Goal: Task Accomplishment & Management: Manage account settings

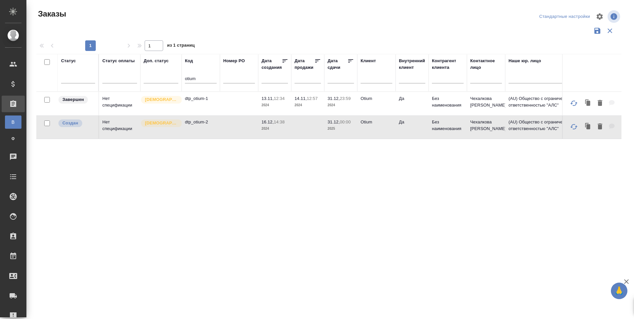
click at [206, 134] on td "dtp_otium-2" at bounding box center [201, 126] width 38 height 23
click at [205, 134] on td "dtp_otium-2" at bounding box center [201, 126] width 38 height 23
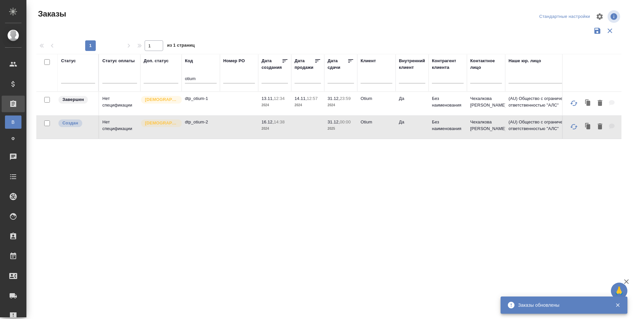
click at [198, 125] on p "dtp_otium-2" at bounding box center [201, 122] width 32 height 7
click at [17, 216] on icon at bounding box center [13, 216] width 8 height 8
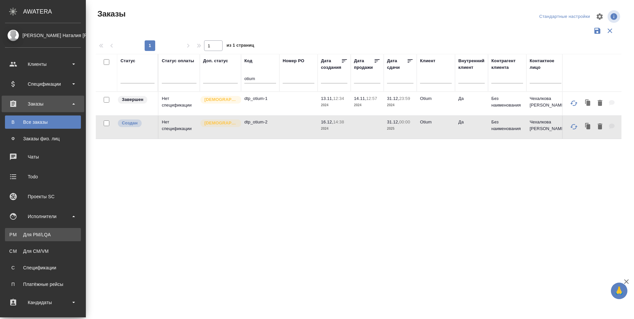
click at [23, 230] on link "PM Для PM/LQA" at bounding box center [43, 234] width 76 height 13
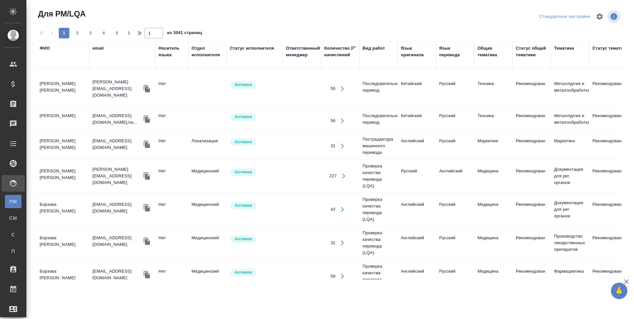
drag, startPoint x: 43, startPoint y: 48, endPoint x: 54, endPoint y: 62, distance: 18.4
click at [43, 47] on div "ФИО" at bounding box center [45, 48] width 10 height 7
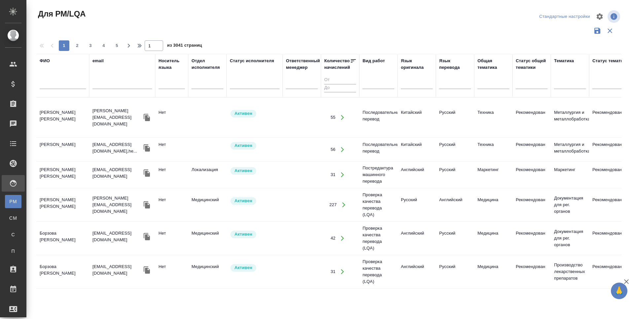
click at [53, 83] on input "text" at bounding box center [63, 85] width 46 height 8
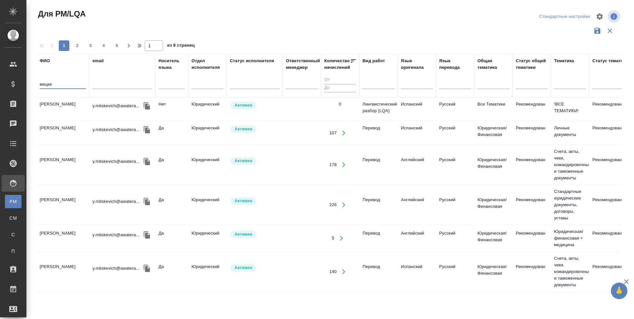
type input "мицке"
click at [61, 108] on td "[PERSON_NAME]" at bounding box center [62, 108] width 53 height 23
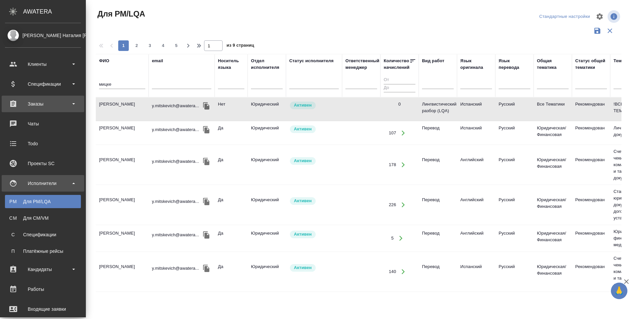
click at [20, 109] on div "Заказы" at bounding box center [43, 103] width 83 height 17
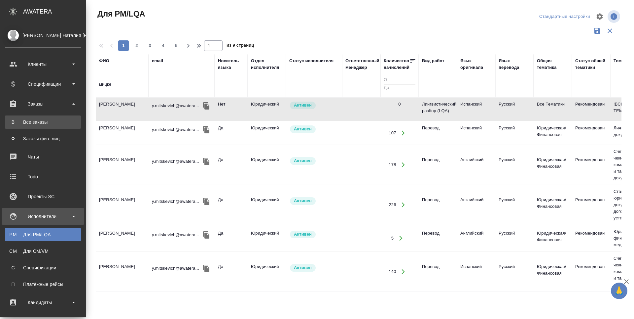
click at [19, 120] on div "Все заказы" at bounding box center [42, 122] width 69 height 7
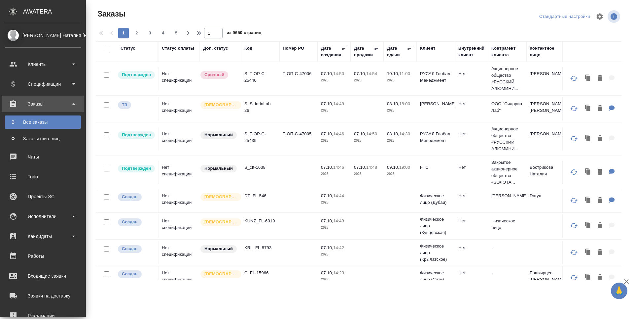
click at [14, 104] on icon at bounding box center [13, 103] width 6 height 7
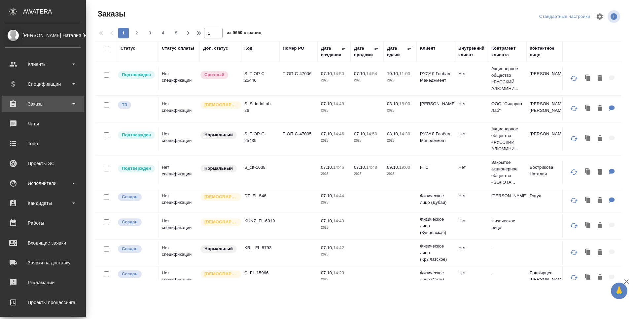
click at [13, 105] on div "Заказы" at bounding box center [43, 104] width 76 height 10
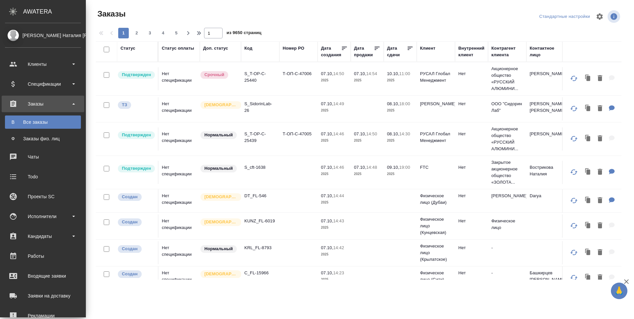
click at [14, 122] on div "Все заказы" at bounding box center [42, 122] width 69 height 7
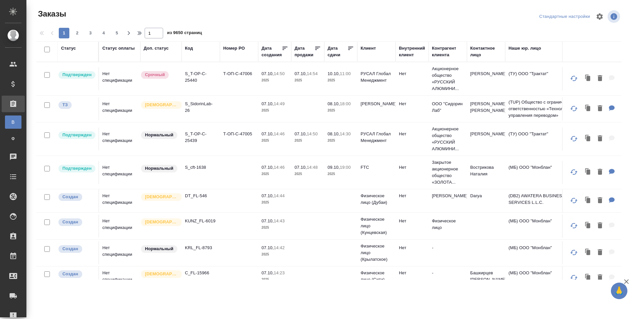
click at [190, 49] on div "Код" at bounding box center [189, 48] width 8 height 7
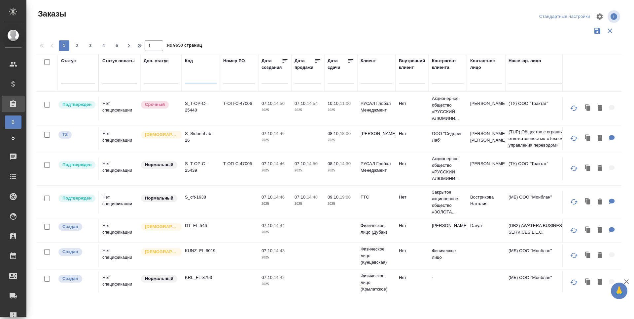
click at [191, 79] on input "text" at bounding box center [201, 79] width 32 height 8
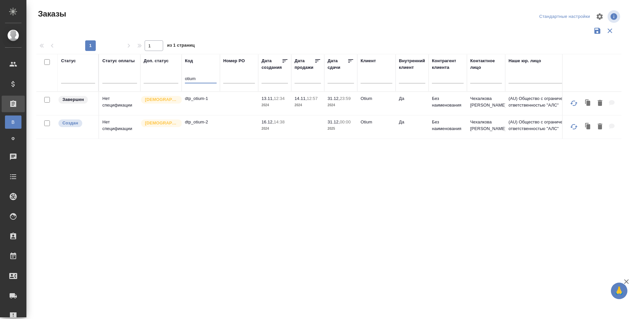
type input "otium"
click at [207, 125] on p "dtp_otium-2" at bounding box center [201, 122] width 32 height 7
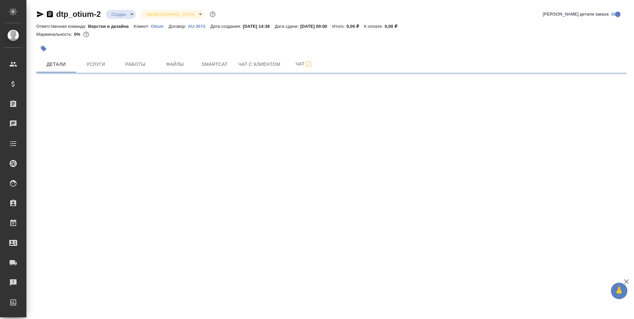
select select "RU"
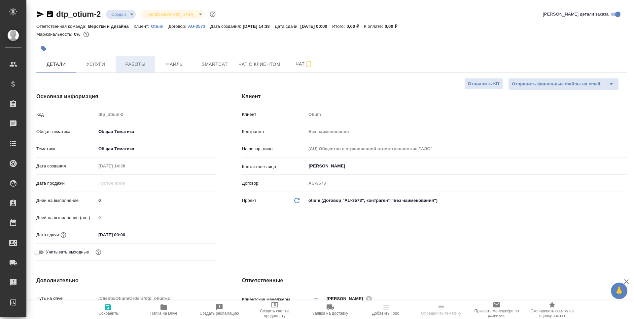
type textarea "x"
click at [129, 68] on button "Работы" at bounding box center [136, 64] width 40 height 17
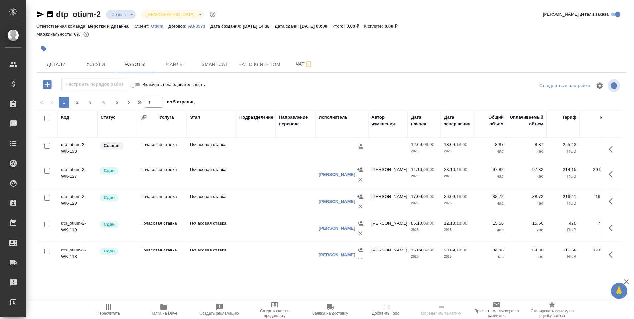
click at [331, 117] on div "Исполнитель" at bounding box center [333, 117] width 29 height 7
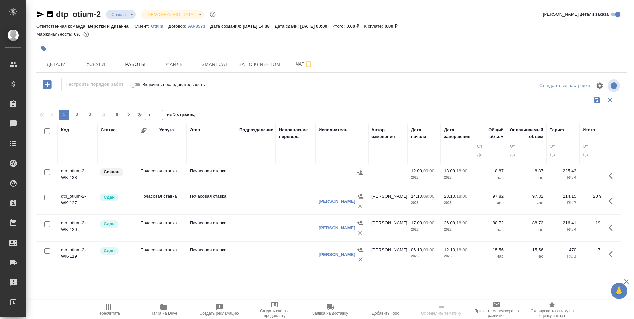
click at [327, 152] on input "text" at bounding box center [342, 151] width 46 height 8
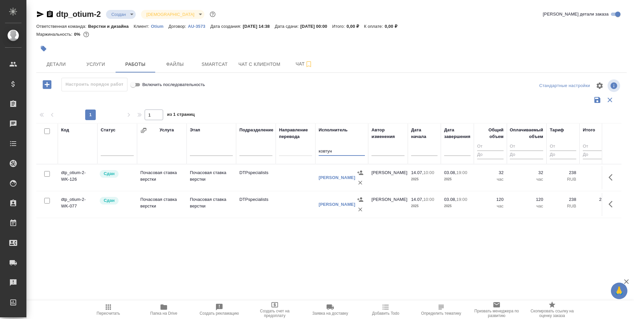
type input "ковтун"
click at [334, 185] on div "Ковтун Светлана" at bounding box center [342, 178] width 46 height 20
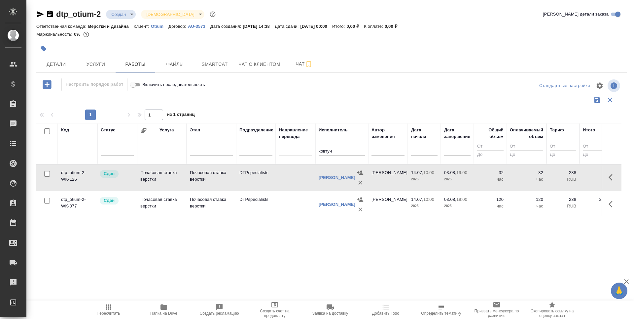
click at [334, 185] on div "Ковтун Светлана" at bounding box center [342, 178] width 46 height 20
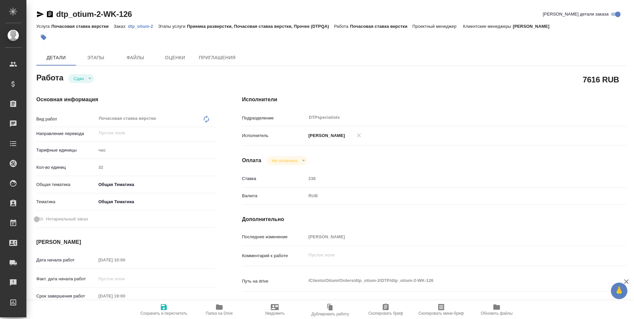
type textarea "x"
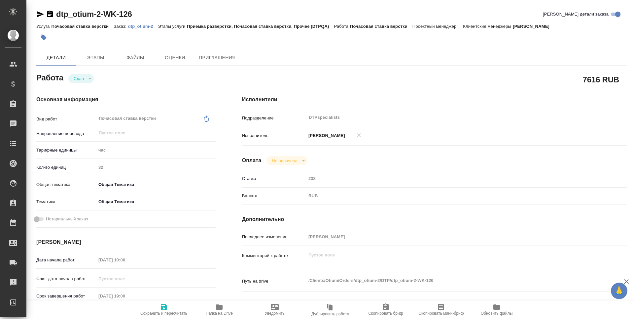
type textarea "x"
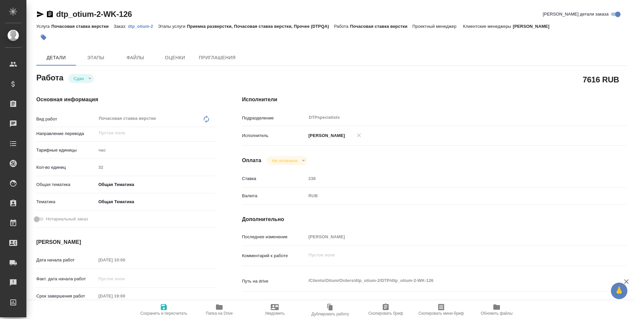
type textarea "x"
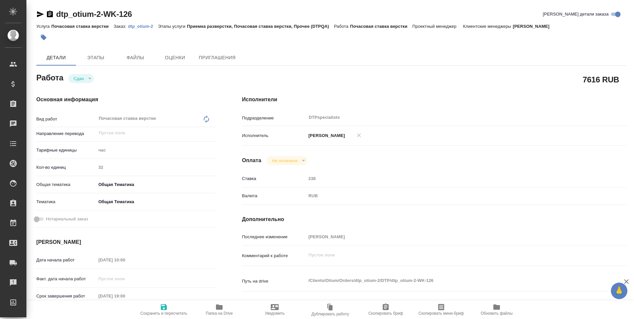
scroll to position [66, 0]
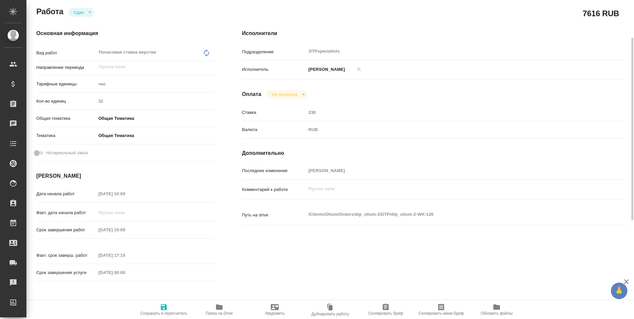
type textarea "x"
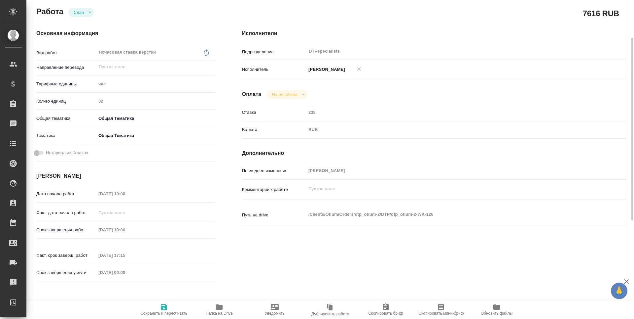
type textarea "x"
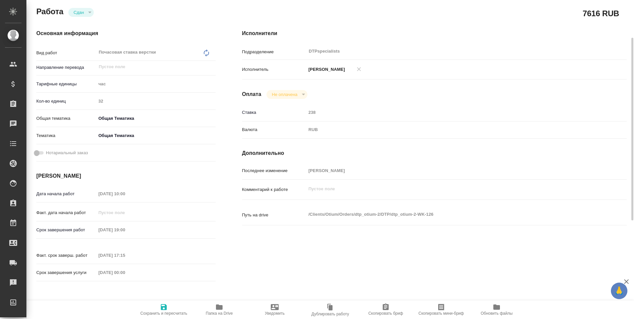
type textarea "x"
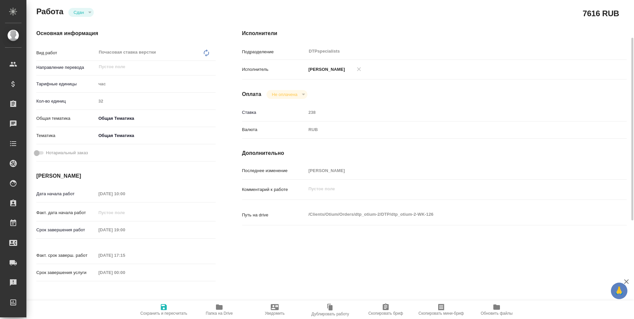
type textarea "x"
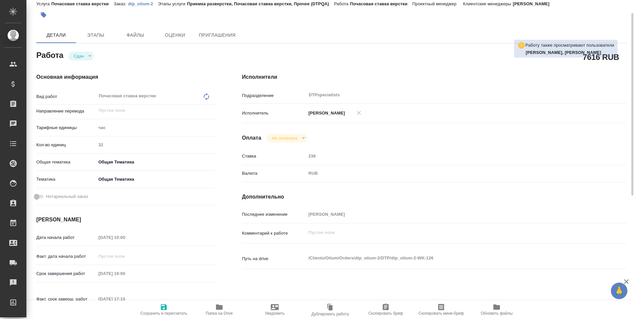
scroll to position [0, 0]
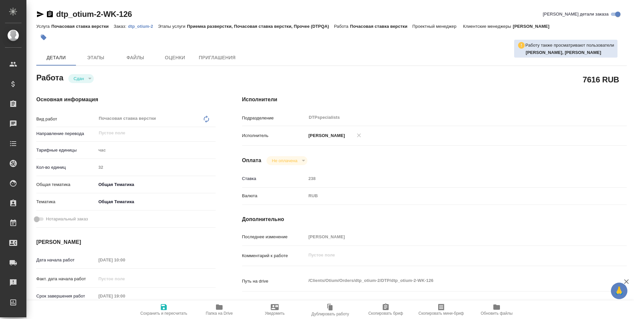
click at [37, 13] on icon "button" at bounding box center [40, 14] width 7 height 6
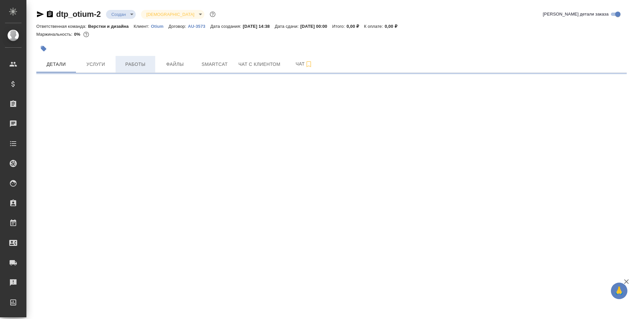
select select "RU"
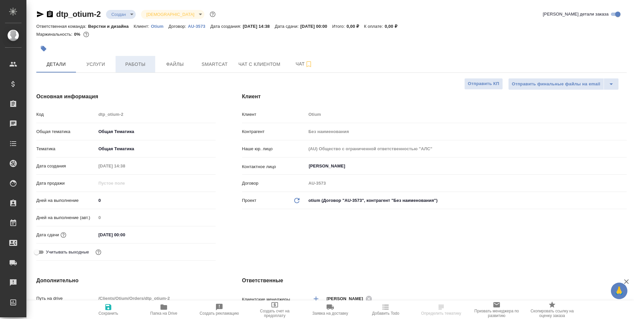
type textarea "x"
click at [135, 68] on span "Работы" at bounding box center [136, 64] width 32 height 8
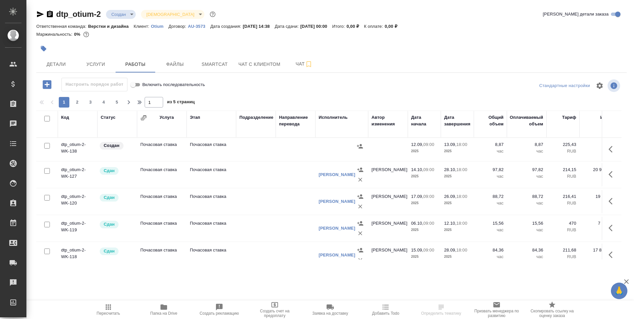
click at [154, 148] on td "Почасовая ставка" at bounding box center [162, 149] width 50 height 23
click at [154, 149] on td "Почасовая ставка" at bounding box center [162, 149] width 50 height 23
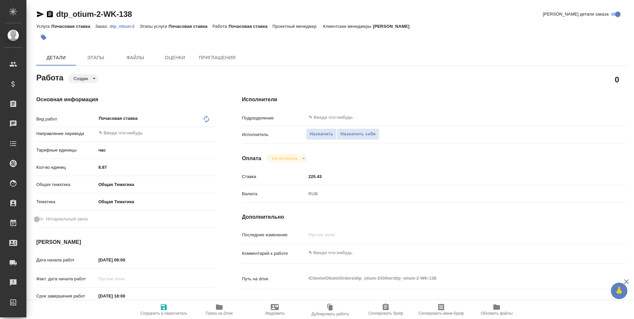
type textarea "x"
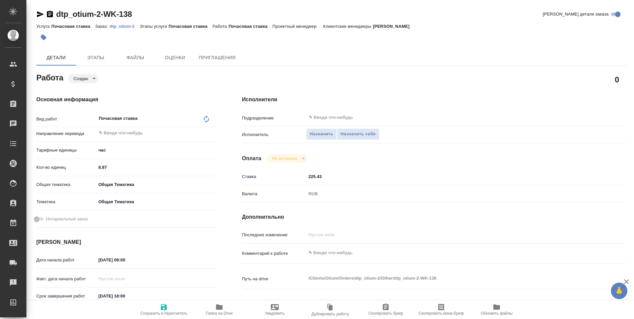
type textarea "x"
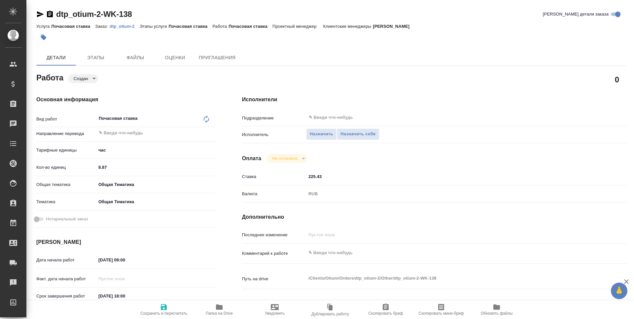
type textarea "x"
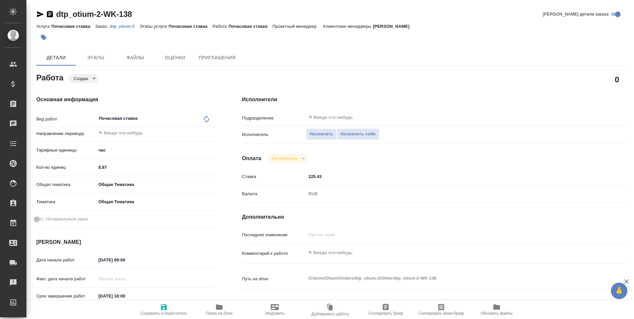
type textarea "x"
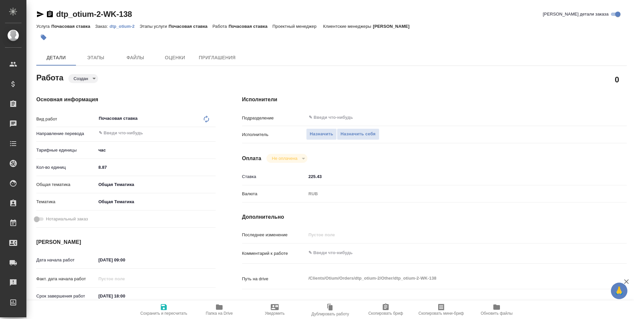
type textarea "x"
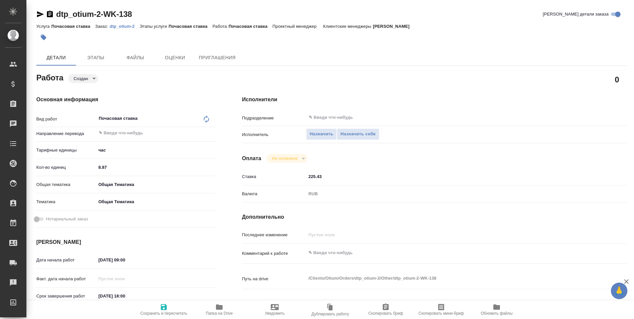
click at [112, 165] on input "8.87" at bounding box center [156, 167] width 120 height 10
type input "8.8"
type textarea "x"
type input "8"
type textarea "x"
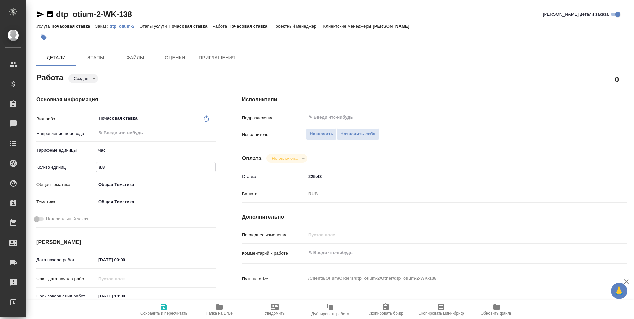
type textarea "x"
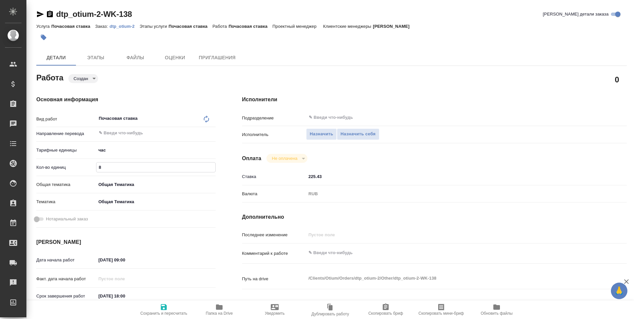
type textarea "x"
type input "2"
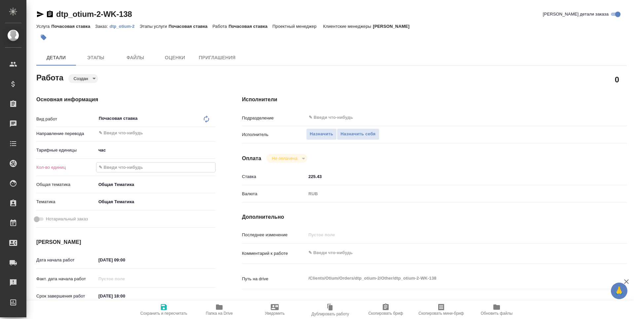
type textarea "x"
type input "21"
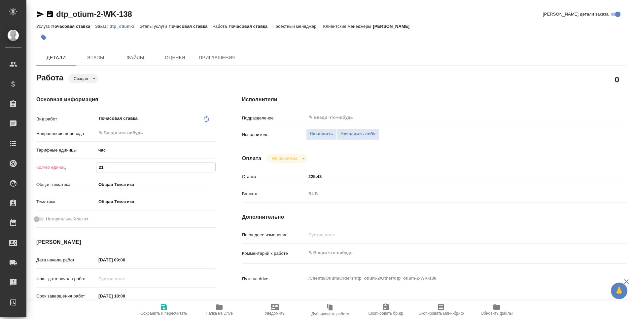
type textarea "x"
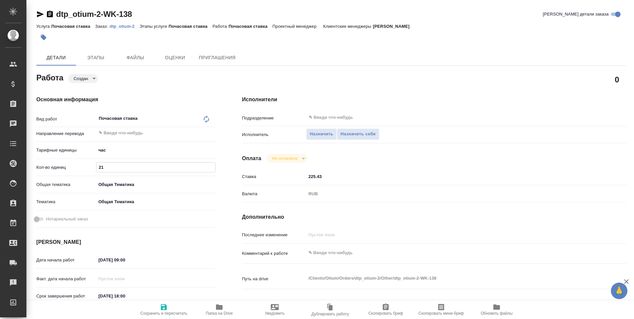
type input "21.1"
type textarea "x"
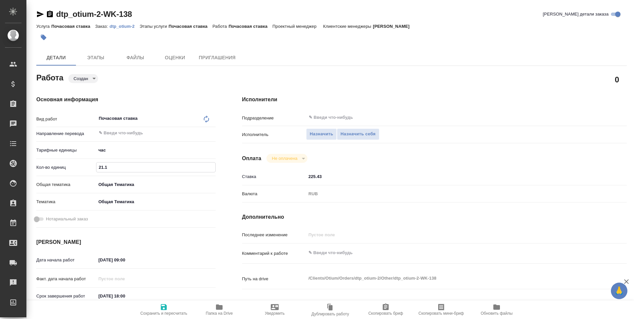
type textarea "x"
type input "21.17"
type textarea "x"
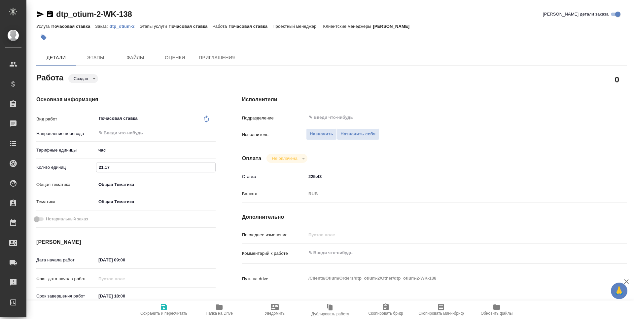
type textarea "x"
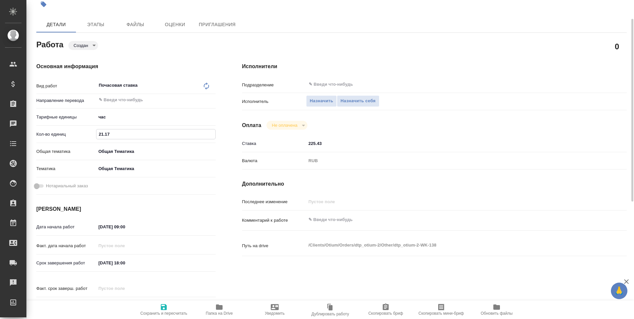
scroll to position [66, 0]
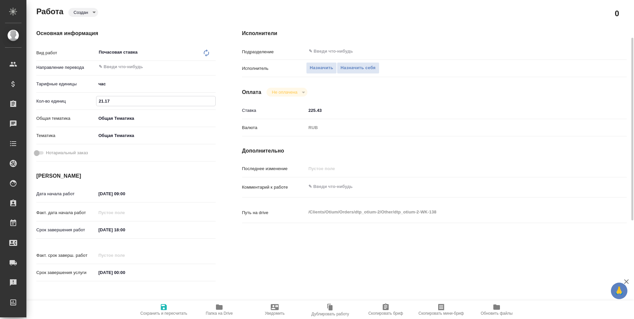
type input "21.17"
click at [107, 193] on input "12.09.2025 09:00" at bounding box center [125, 194] width 58 height 10
click at [195, 192] on icon "button" at bounding box center [197, 193] width 8 height 8
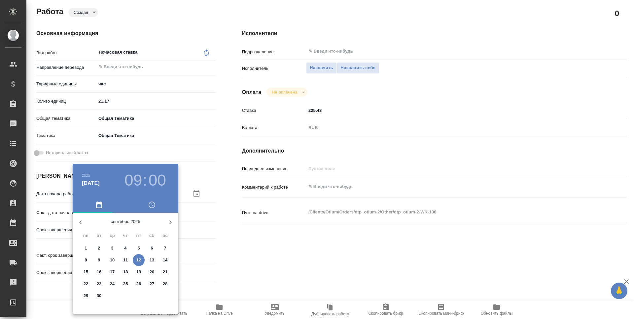
click at [170, 223] on icon "button" at bounding box center [171, 222] width 8 height 8
click at [88, 260] on span "6" at bounding box center [86, 259] width 12 height 7
type textarea "x"
type input "06.10.2025 09:00"
type textarea "x"
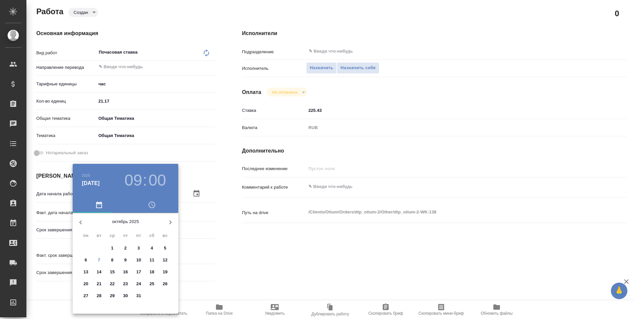
type textarea "x"
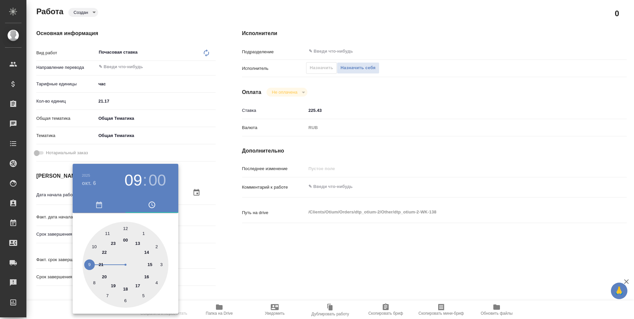
click at [210, 258] on div at bounding box center [317, 159] width 634 height 319
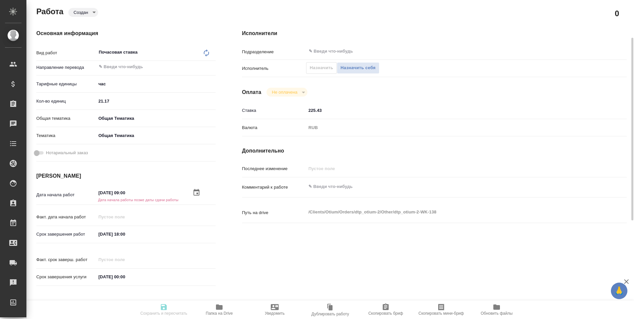
click at [124, 234] on input "13.09.2025 18:00" at bounding box center [125, 234] width 58 height 10
click at [196, 233] on icon "button" at bounding box center [197, 233] width 8 height 8
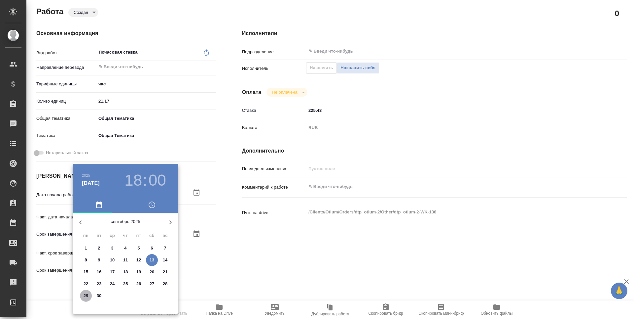
click at [86, 295] on p "29" at bounding box center [86, 295] width 5 height 7
type textarea "x"
type input "29.09.2025 18:00"
type textarea "x"
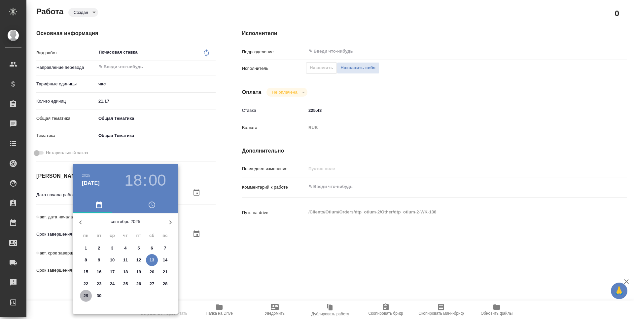
type textarea "x"
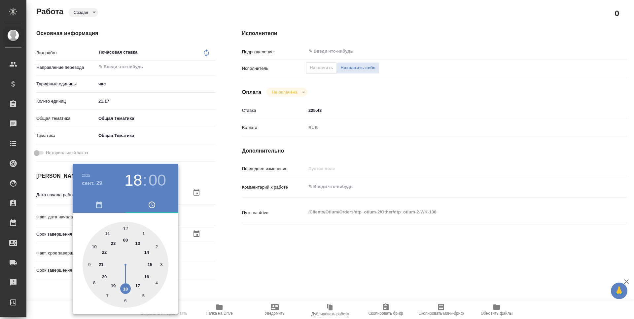
click at [247, 270] on div at bounding box center [317, 159] width 634 height 319
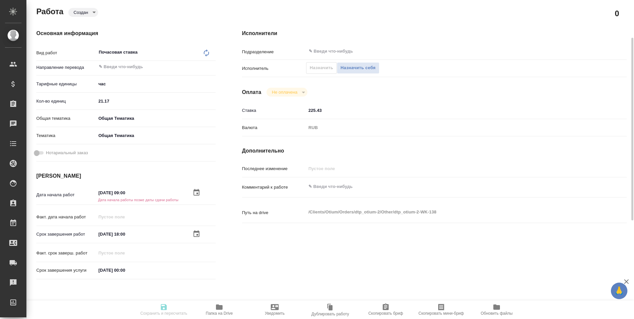
click at [194, 235] on icon "button" at bounding box center [197, 234] width 8 height 8
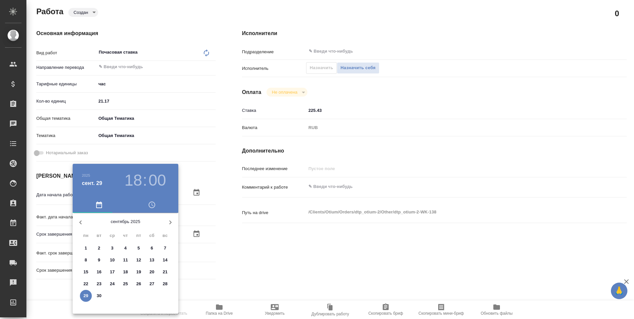
click at [171, 222] on icon "button" at bounding box center [171, 222] width 2 height 4
click at [89, 258] on span "6" at bounding box center [86, 259] width 12 height 7
type textarea "x"
type input "06.10.2025 18:00"
type textarea "x"
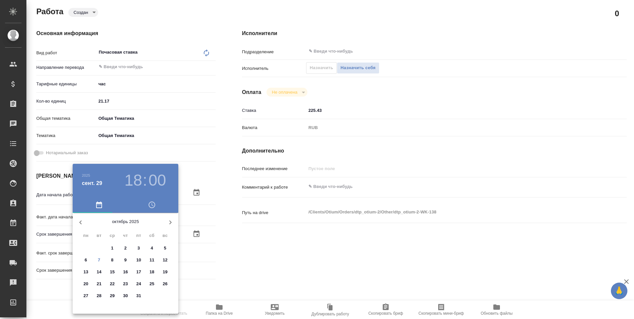
type textarea "x"
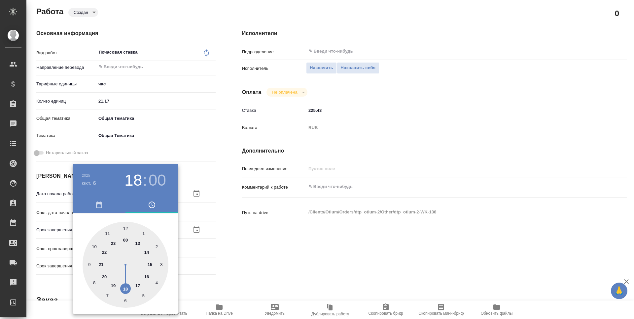
click at [235, 252] on div at bounding box center [317, 159] width 634 height 319
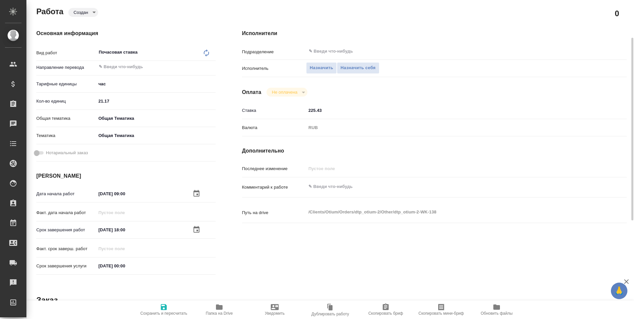
click at [197, 194] on icon "button" at bounding box center [197, 193] width 6 height 7
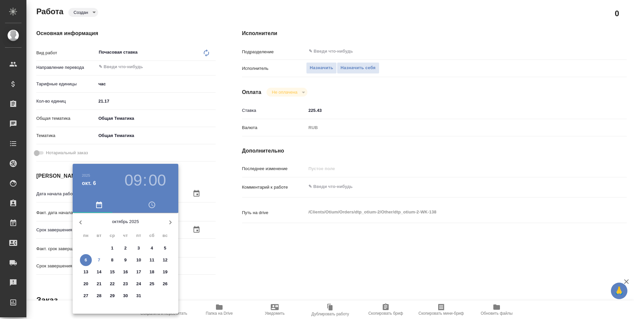
click at [81, 222] on icon "button" at bounding box center [81, 222] width 8 height 8
click at [88, 296] on p "29" at bounding box center [86, 295] width 5 height 7
type textarea "x"
type input "29.09.2025 09:00"
type textarea "x"
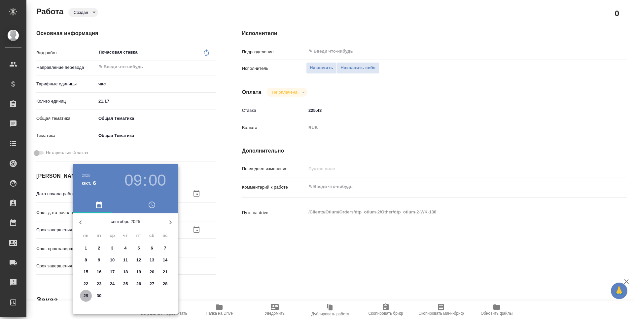
type textarea "x"
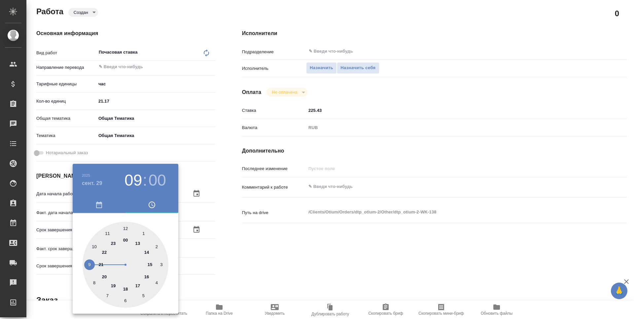
click at [241, 272] on div at bounding box center [317, 159] width 634 height 319
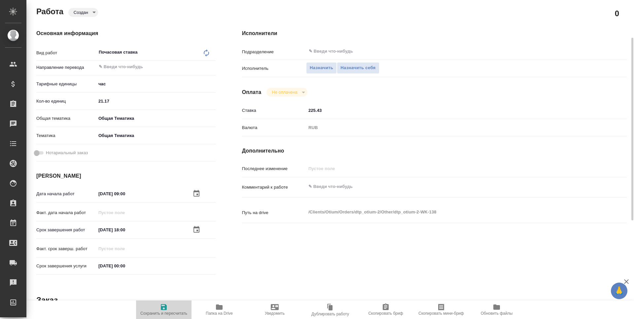
click at [163, 309] on icon "button" at bounding box center [164, 307] width 6 height 6
type textarea "x"
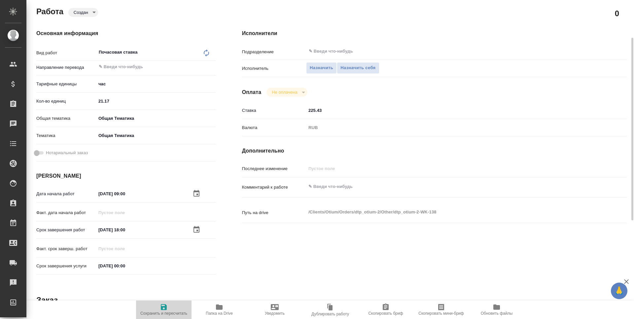
type textarea "x"
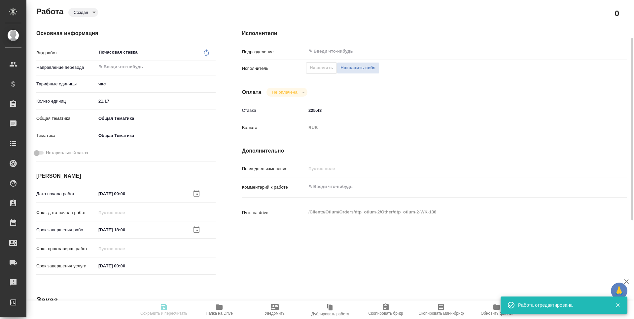
type textarea "x"
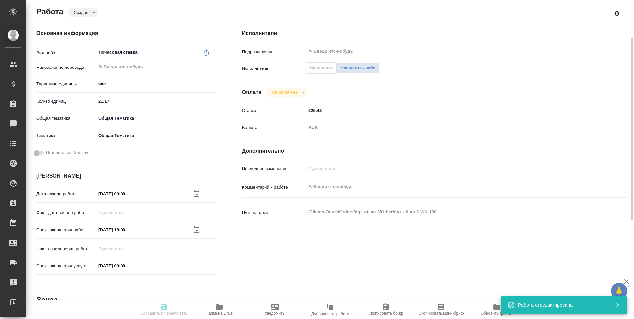
type textarea "x"
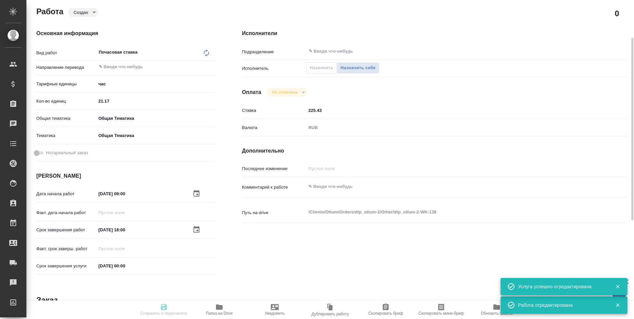
type input "created"
type textarea "Почасовая ставка"
type textarea "x"
type input "5a8b1489cc6b4906c91bfd93"
type input "21.17"
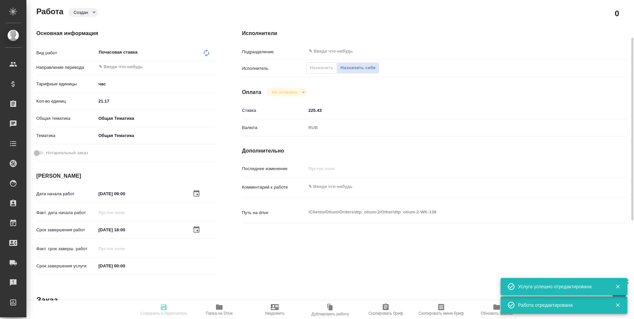
type input "obtem"
type input "6012b1ca196b0e5c9229a120"
type input "[DATE] 09:00"
type input "[DATE] 18:00"
type input "[DATE] 00:00"
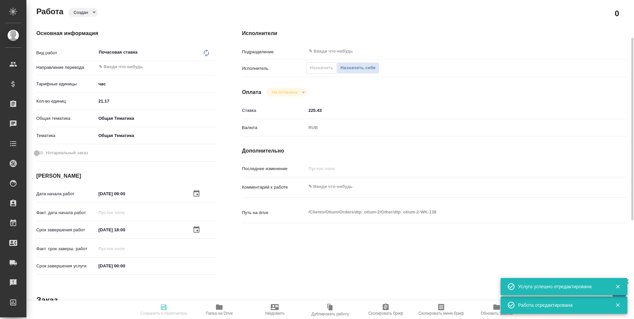
type input "notPayed"
type input "225.43"
type input "RUB"
type input "[PERSON_NAME]"
type textarea "x"
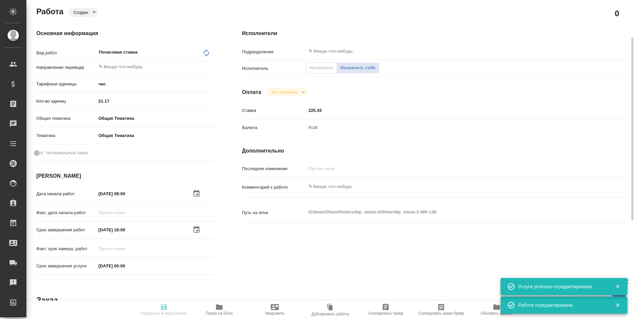
type textarea "/Clients/Оtium/Orders/dtp_otium-2/Other/dtp_otium-2-WK-138"
type textarea "x"
type input "dtp_otium-2"
type input "Почасовая ставка"
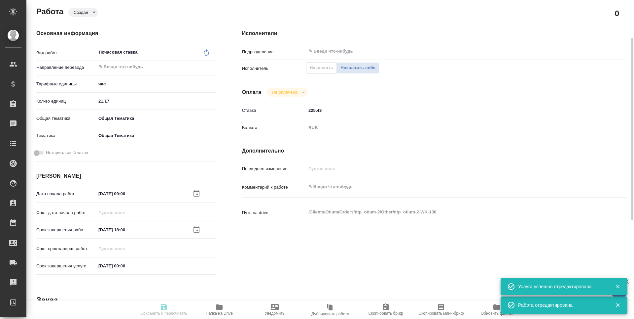
type input "[PERSON_NAME]"
type input "/Clients/Оtium/Orders/dtp_otium-2"
type textarea "x"
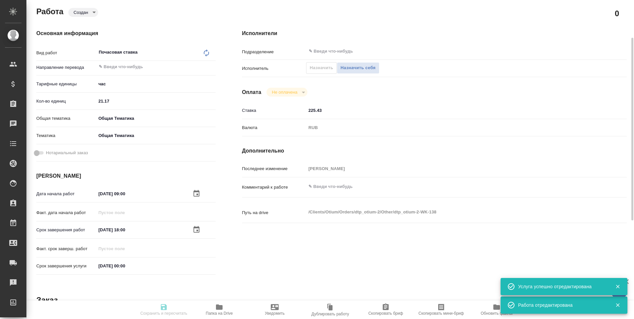
type textarea "x"
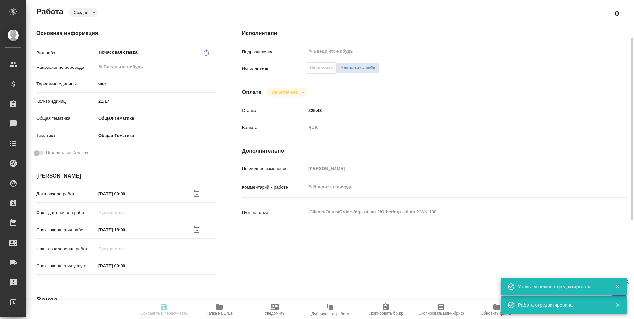
type textarea "x"
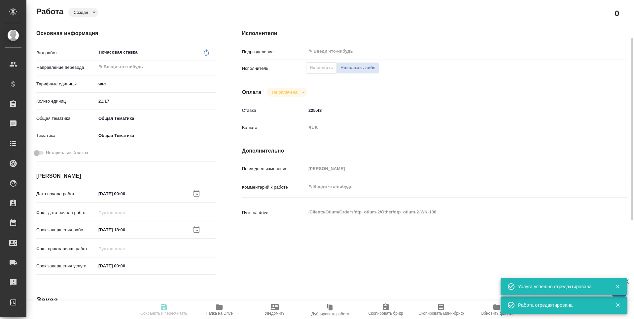
type textarea "x"
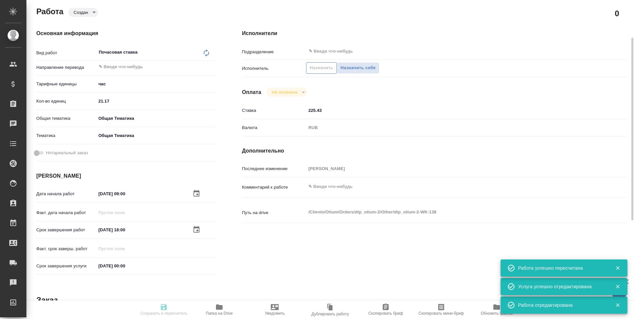
type input "created"
type textarea "Почасовая ставка"
type textarea "x"
type input "5a8b1489cc6b4906c91bfd93"
type input "21.17"
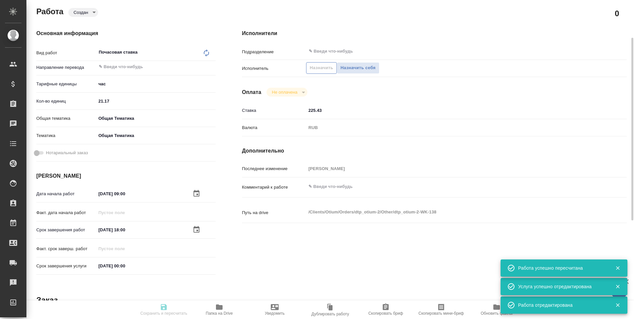
type input "obtem"
type input "6012b1ca196b0e5c9229a120"
type input "[DATE] 09:00"
type input "[DATE] 18:00"
type input "[DATE] 00:00"
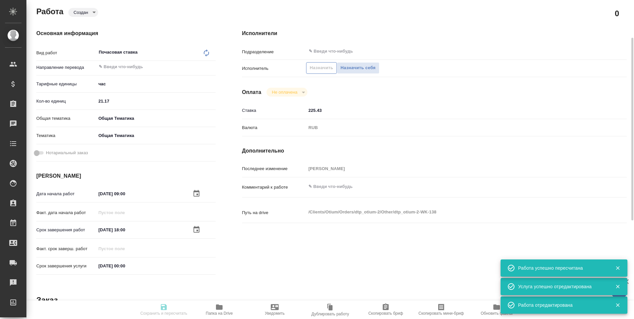
type input "notPayed"
type input "225.43"
type input "RUB"
type input "[PERSON_NAME]"
type textarea "x"
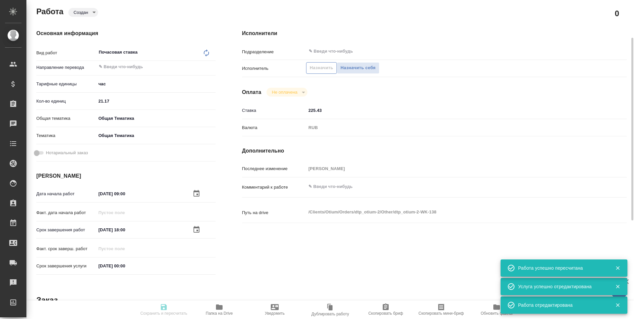
type textarea "/Clients/Оtium/Orders/dtp_otium-2/Other/dtp_otium-2-WK-138"
type textarea "x"
type input "dtp_otium-2"
type input "Почасовая ставка"
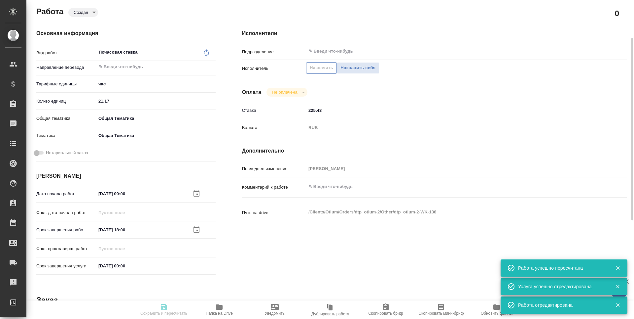
type input "[PERSON_NAME]"
type input "/Clients/Оtium/Orders/dtp_otium-2"
type textarea "x"
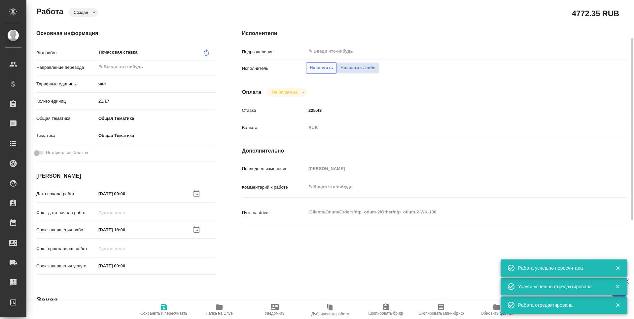
type textarea "x"
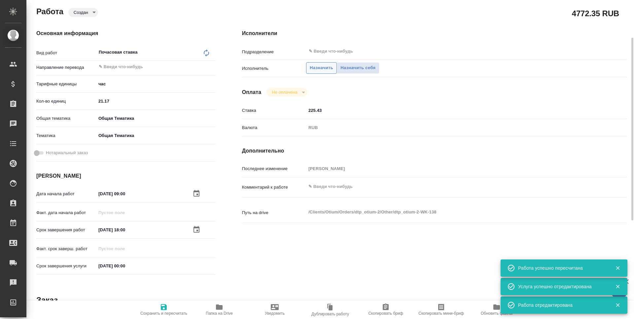
type textarea "x"
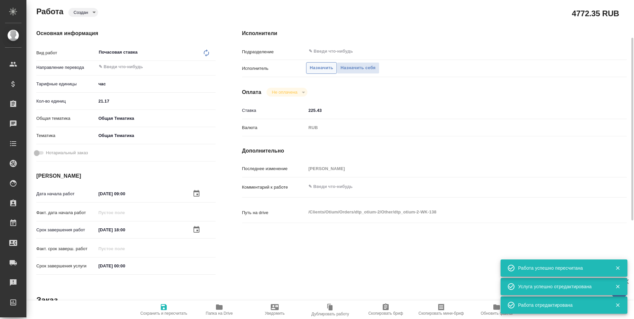
type textarea "x"
click at [326, 69] on span "Назначить" at bounding box center [321, 68] width 23 height 8
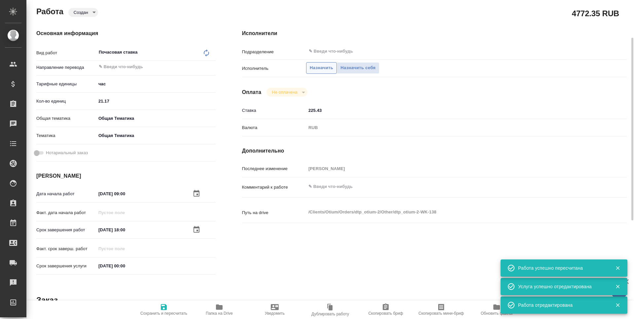
type textarea "x"
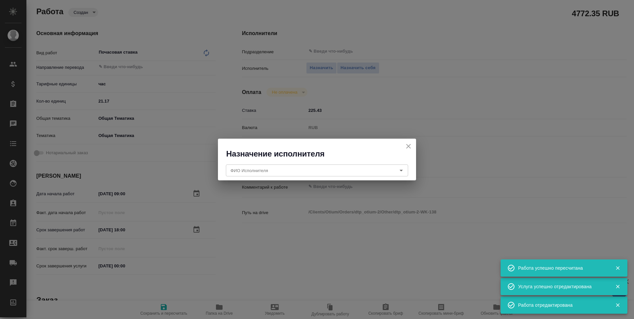
type textarea "x"
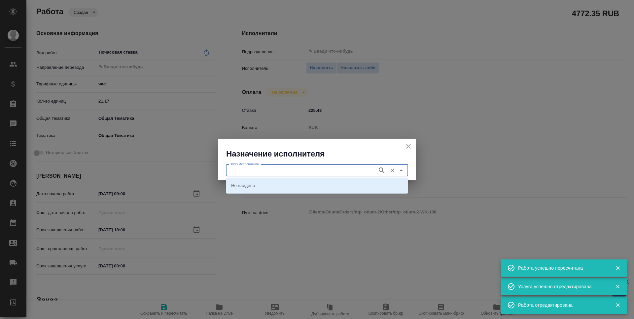
click at [268, 169] on input "ФИО Исполнителя" at bounding box center [301, 170] width 146 height 8
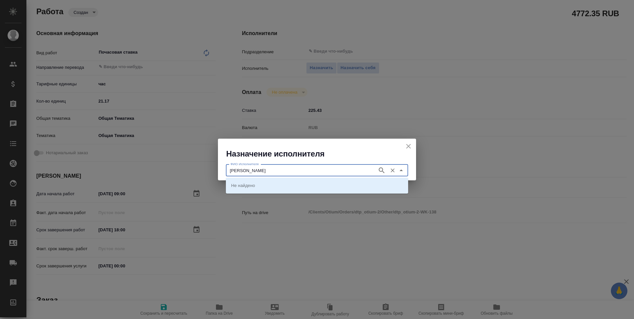
type input "мицкеви"
click at [382, 170] on icon "button" at bounding box center [382, 170] width 8 height 8
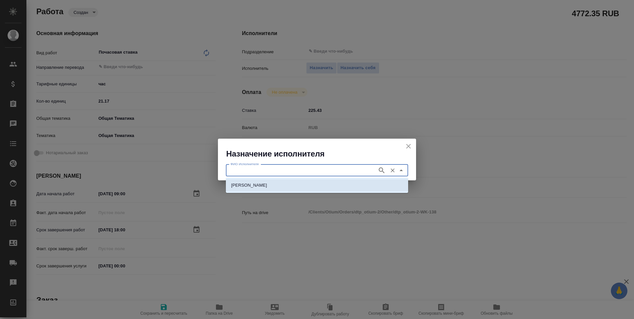
click at [334, 184] on li "[PERSON_NAME]" at bounding box center [317, 185] width 182 height 12
type input "[PERSON_NAME]"
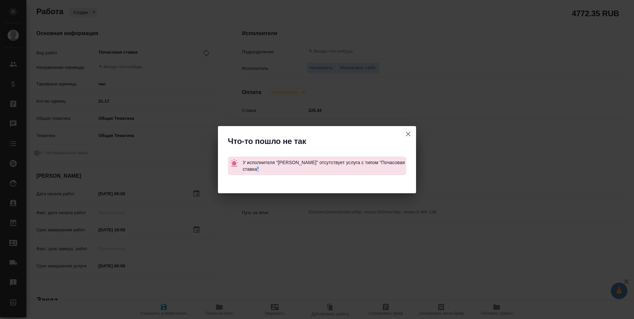
click at [334, 184] on div at bounding box center [317, 185] width 198 height 15
click at [408, 133] on icon "button" at bounding box center [408, 134] width 8 height 8
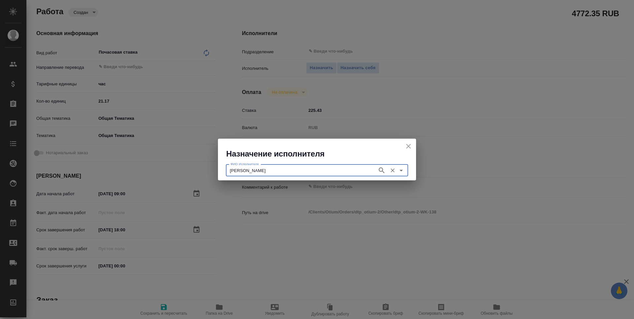
click at [383, 168] on icon "button" at bounding box center [382, 170] width 8 height 8
click at [408, 144] on icon "close" at bounding box center [409, 146] width 8 height 8
type textarea "x"
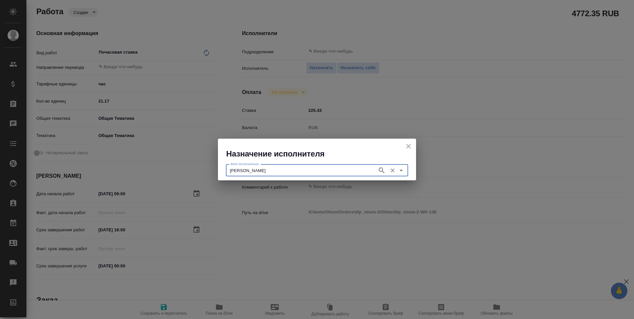
type textarea "x"
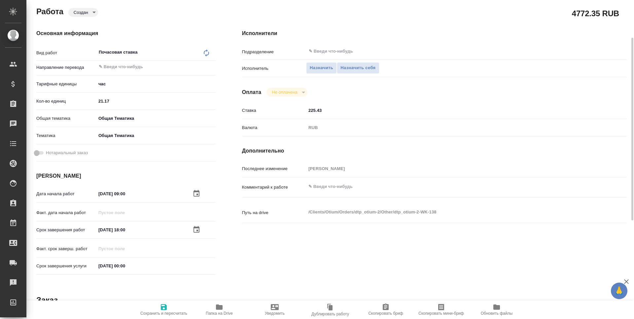
click at [104, 86] on body "🙏 .cls-1 fill:#fff; AWATERA Третьякова Наталия n.tretyakova Клиенты Спецификаци…" at bounding box center [317, 159] width 634 height 319
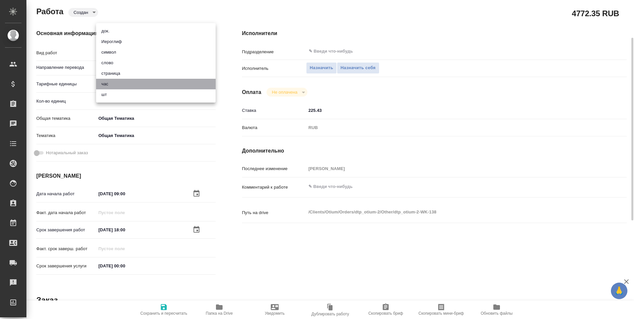
click at [104, 86] on li "час" at bounding box center [156, 84] width 120 height 11
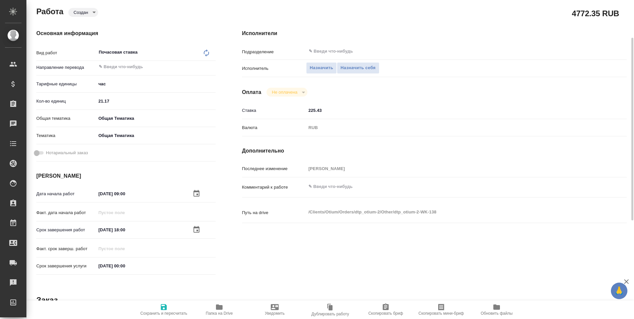
click at [110, 53] on div "Почасовая ставка x ​" at bounding box center [149, 52] width 106 height 15
click at [204, 53] on icon at bounding box center [206, 52] width 5 height 7
type textarea "x"
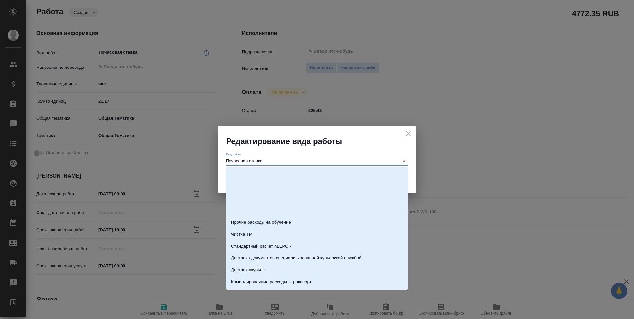
scroll to position [70, 0]
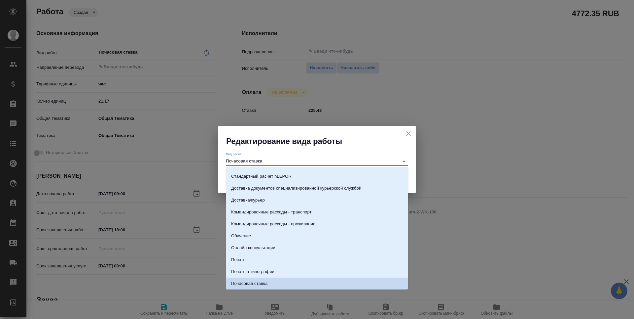
drag, startPoint x: 266, startPoint y: 161, endPoint x: 225, endPoint y: 161, distance: 40.3
click at [225, 161] on div "Вид работ Почасовая ставка" at bounding box center [317, 157] width 198 height 23
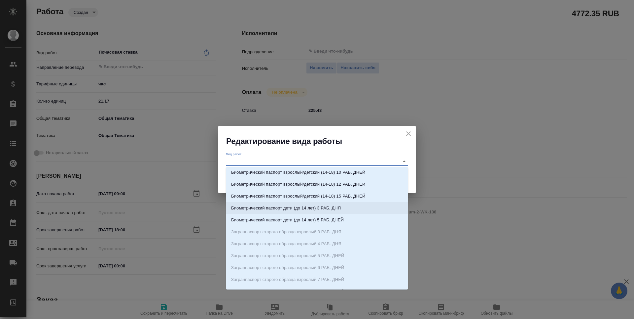
scroll to position [797, 0]
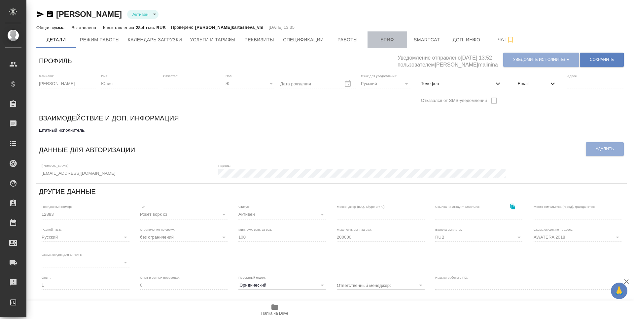
click at [387, 43] on span "Бриф" at bounding box center [388, 40] width 32 height 8
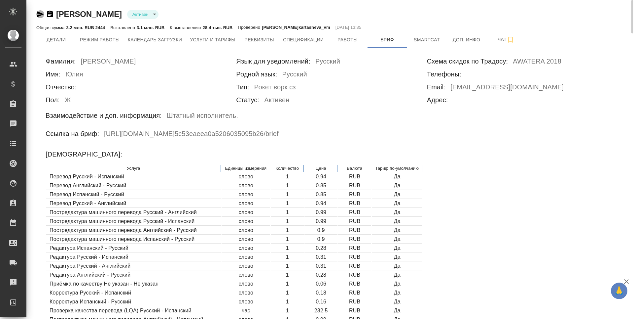
click at [39, 16] on icon "button" at bounding box center [40, 14] width 7 height 6
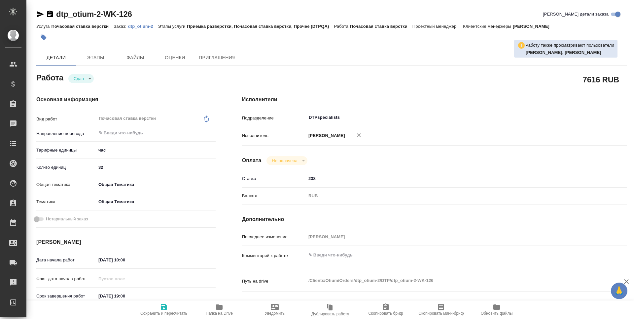
type textarea "x"
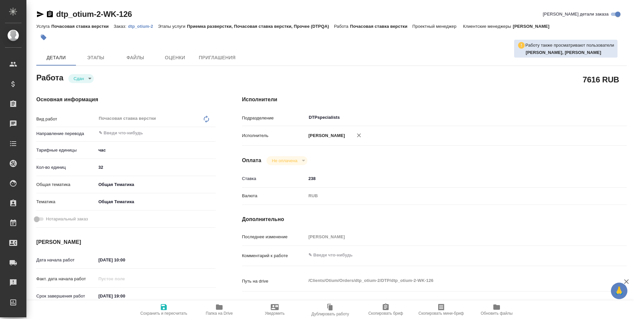
type textarea "x"
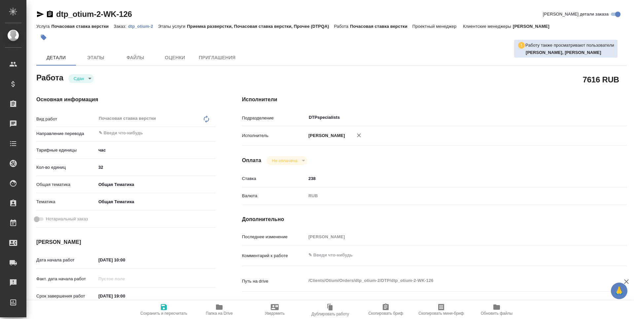
type textarea "x"
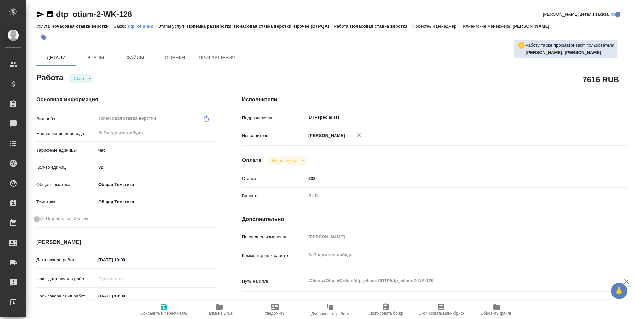
type textarea "x"
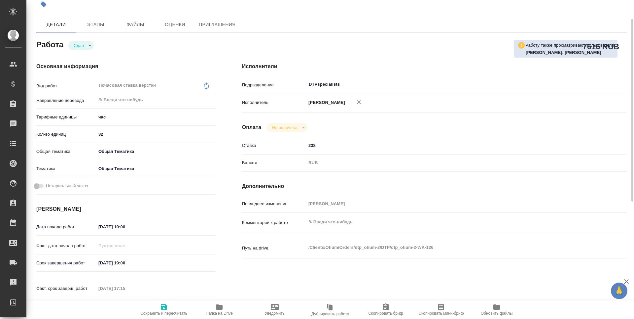
scroll to position [99, 0]
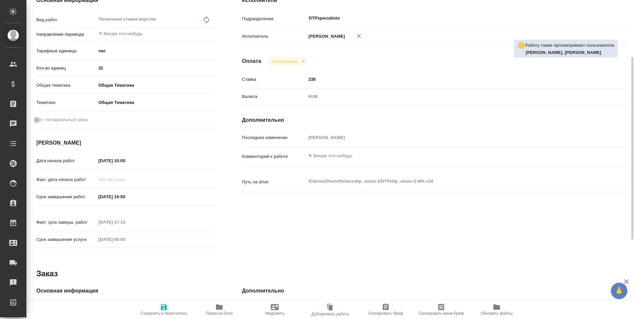
click at [118, 161] on input "14.07.2025 10:00" at bounding box center [125, 161] width 58 height 10
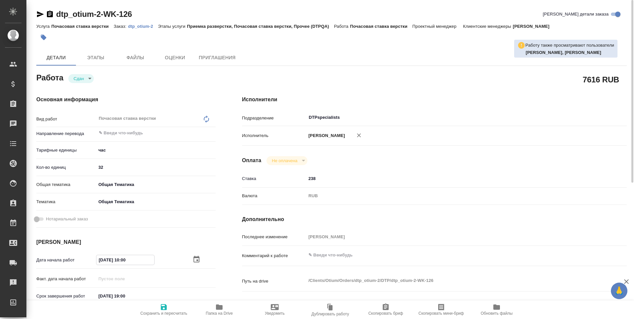
scroll to position [33, 0]
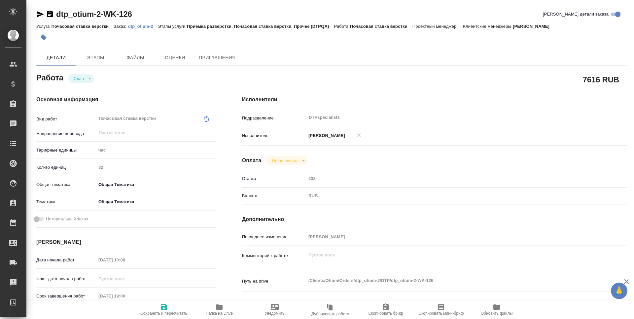
type textarea "x"
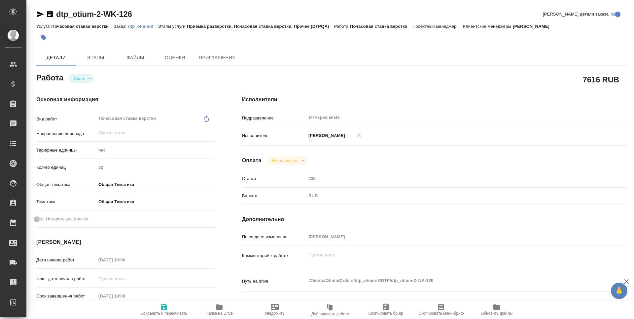
scroll to position [132, 0]
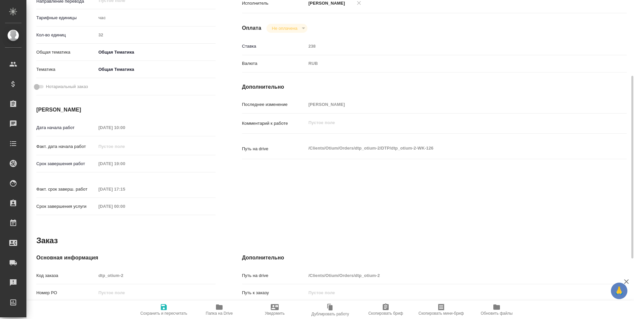
type textarea "x"
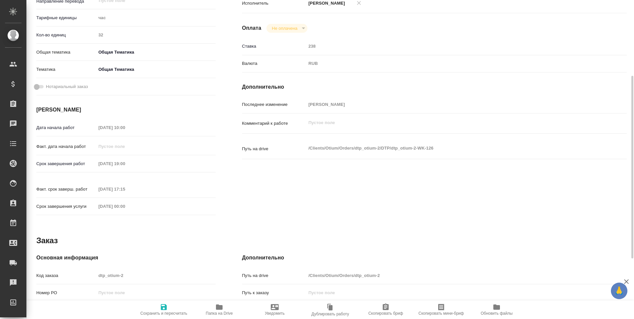
type textarea "x"
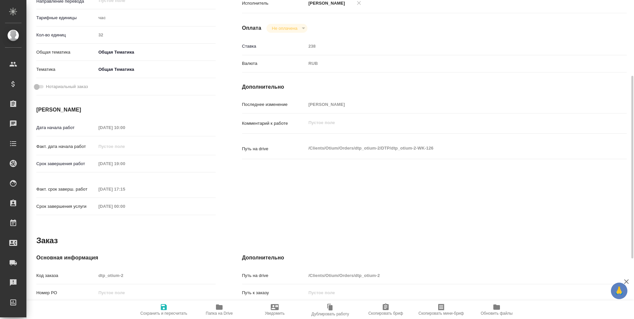
type textarea "x"
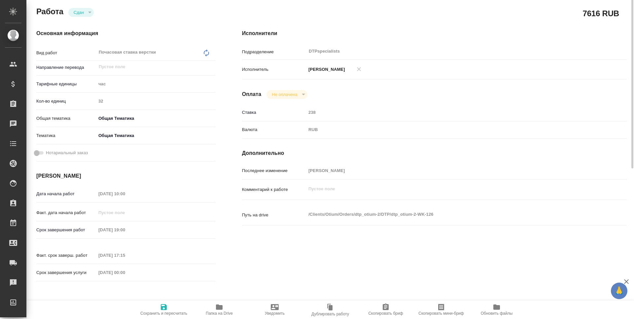
scroll to position [0, 0]
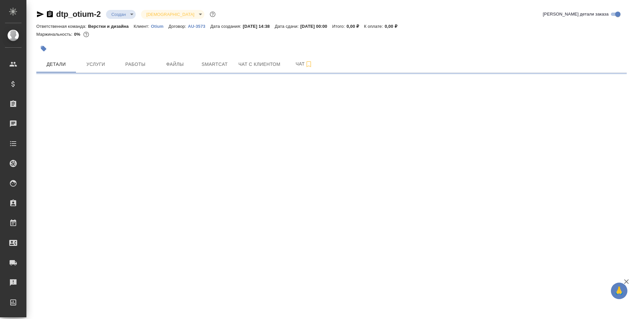
select select "RU"
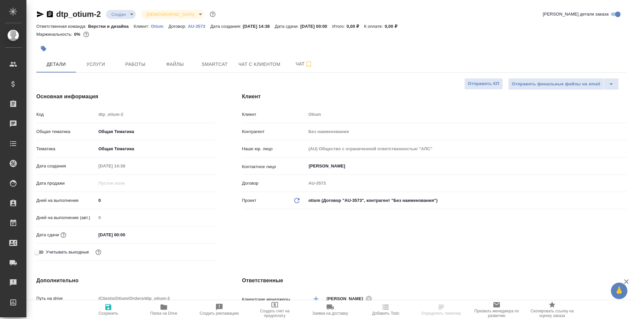
type textarea "x"
click at [136, 64] on span "Работы" at bounding box center [136, 64] width 32 height 8
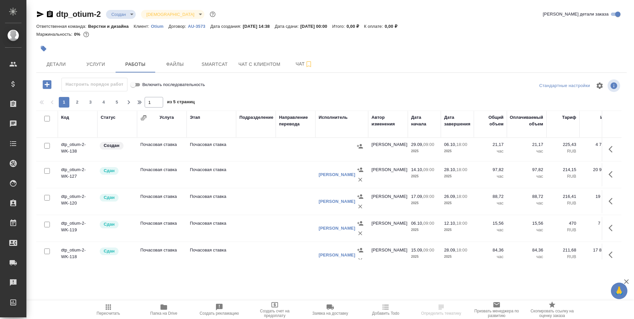
click at [158, 147] on td "Почасовая ставка" at bounding box center [162, 149] width 50 height 23
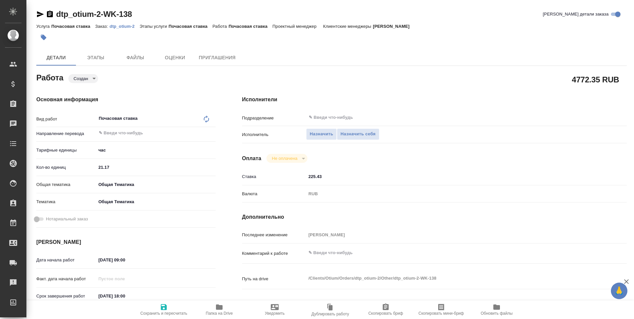
type textarea "x"
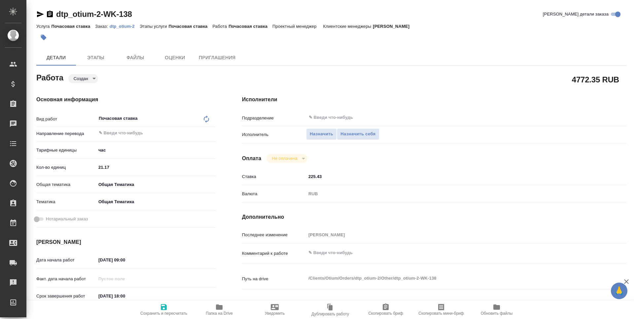
type textarea "x"
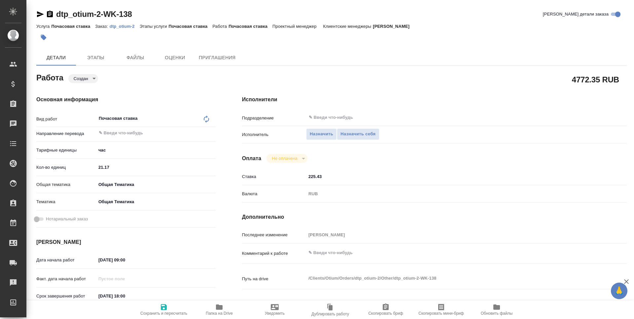
type textarea "x"
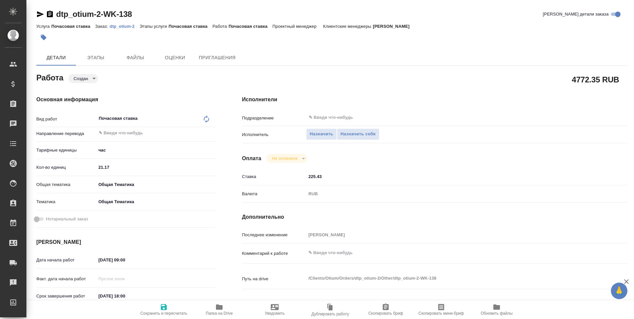
type textarea "x"
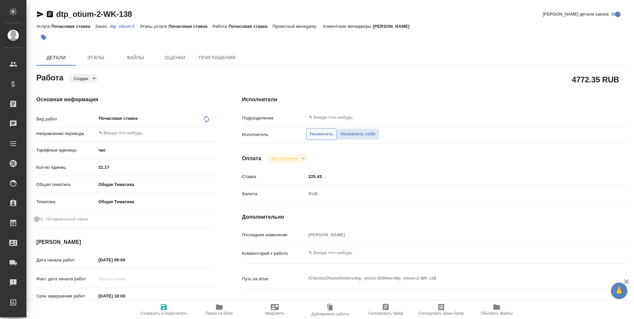
type textarea "x"
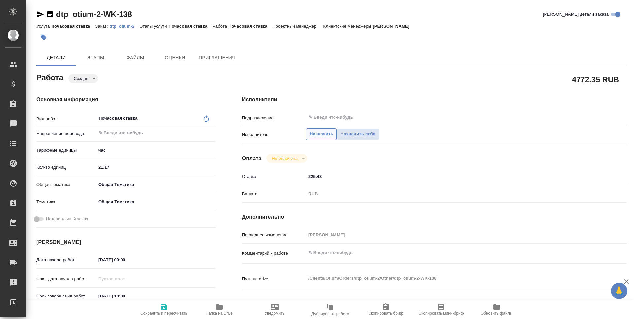
click at [320, 133] on span "Назначить" at bounding box center [321, 134] width 23 height 8
type textarea "x"
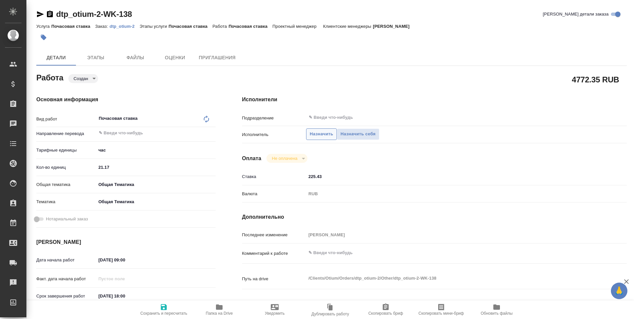
type textarea "x"
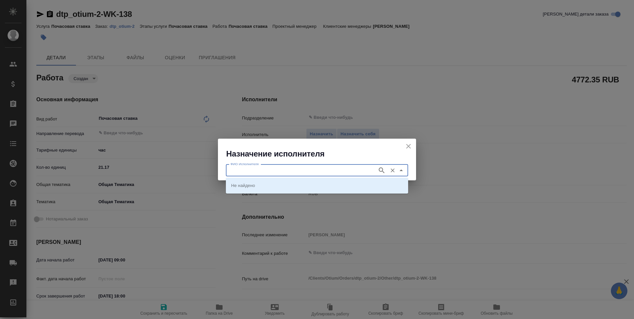
click at [309, 171] on input "ФИО Исполнителя" at bounding box center [301, 170] width 146 height 8
type input "v"
type input "мицке"
click at [381, 170] on icon "button" at bounding box center [382, 170] width 8 height 8
click at [320, 186] on li "[PERSON_NAME]" at bounding box center [317, 185] width 182 height 12
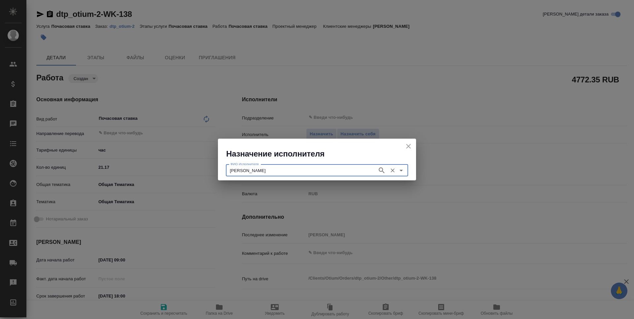
type input "[PERSON_NAME]"
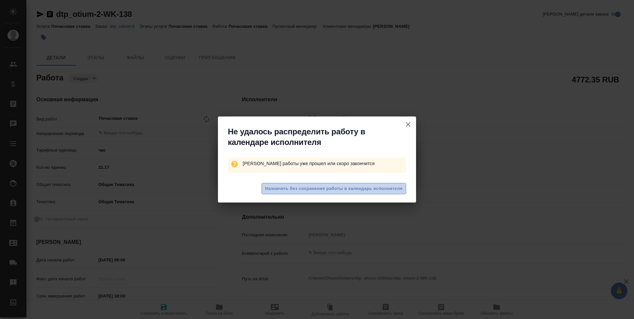
click at [322, 188] on span "Назначить без сохранения работы в календарь исполнителя" at bounding box center [333, 189] width 137 height 8
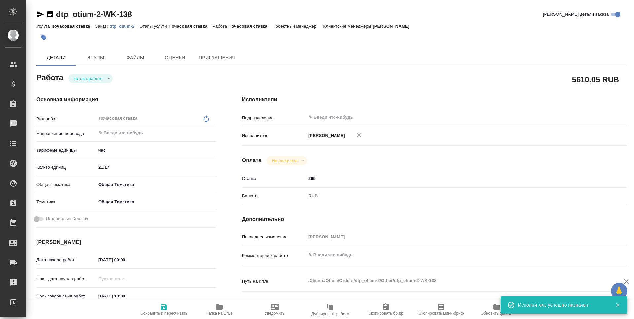
type textarea "x"
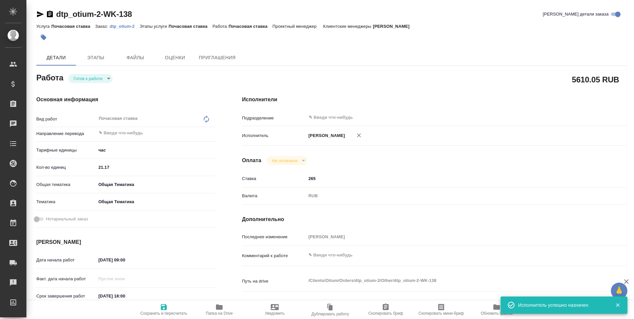
type textarea "x"
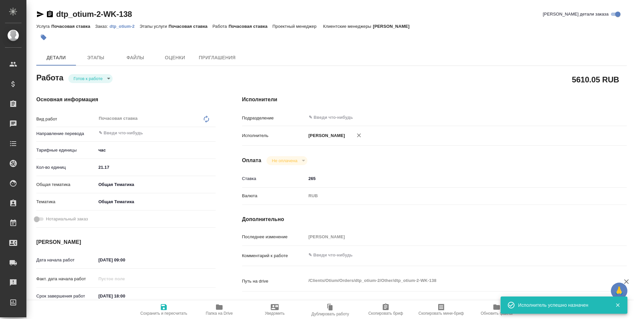
type textarea "x"
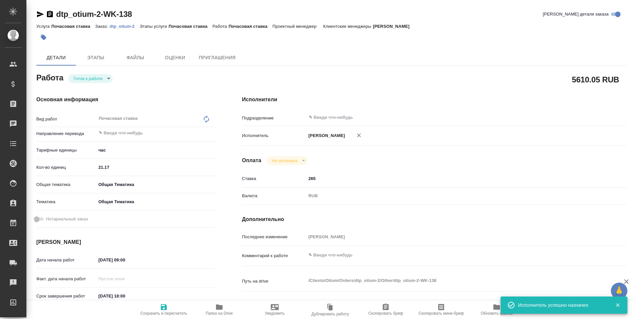
type textarea "x"
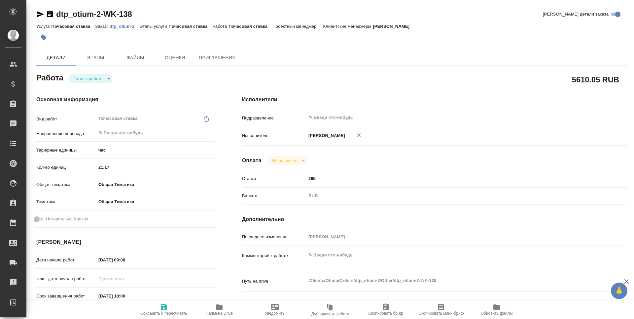
click at [168, 308] on icon "button" at bounding box center [164, 307] width 8 height 8
type textarea "x"
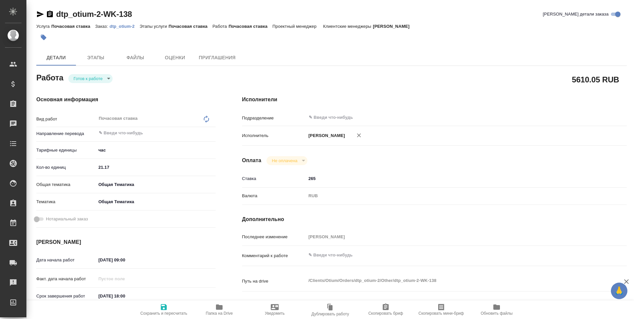
type textarea "x"
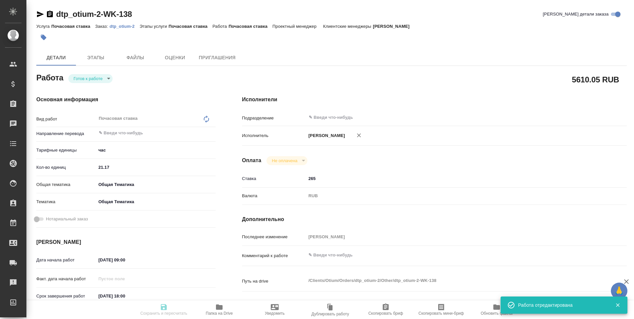
type textarea "x"
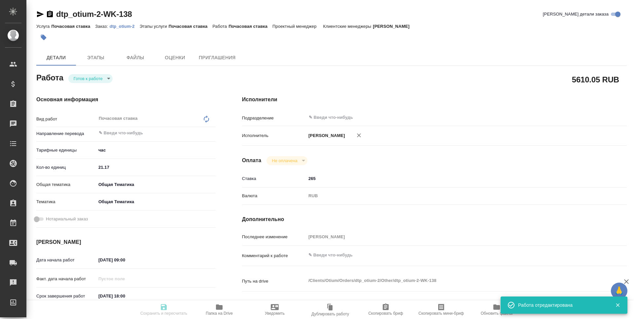
type textarea "x"
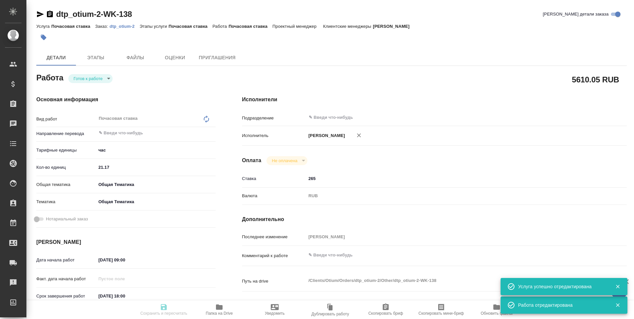
type input "readyForWork"
type textarea "Почасовая ставка"
type textarea "x"
type input "5a8b1489cc6b4906c91bfd93"
type input "21.17"
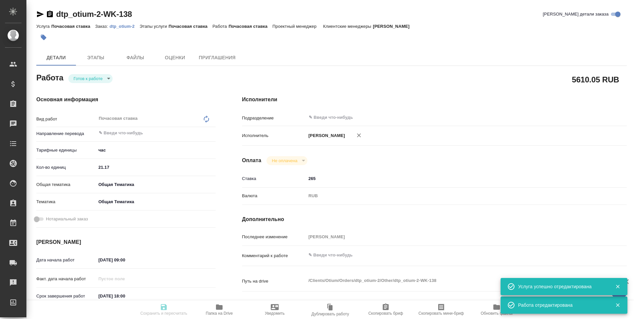
type input "obtem"
type input "6012b1ca196b0e5c9229a120"
type input "[DATE] 09:00"
type input "[DATE] 18:00"
type input "[DATE] 00:00"
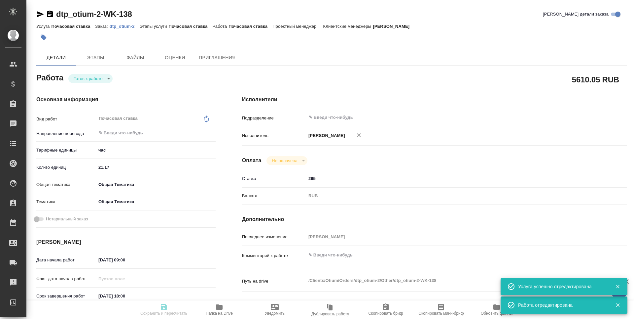
type input "notPayed"
type input "265"
type input "RUB"
type input "[PERSON_NAME]"
type textarea "x"
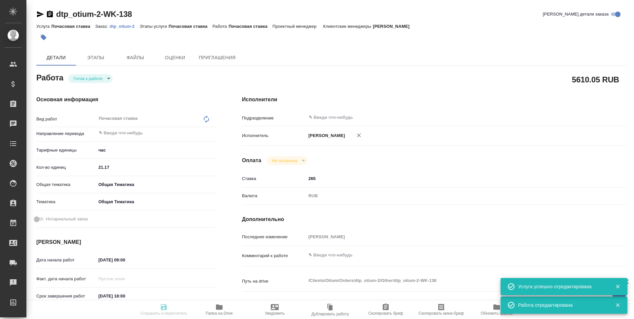
type textarea "/Clients/Оtium/Orders/dtp_otium-2/Other/dtp_otium-2-WK-138"
type textarea "x"
type input "dtp_otium-2"
type input "Почасовая ставка"
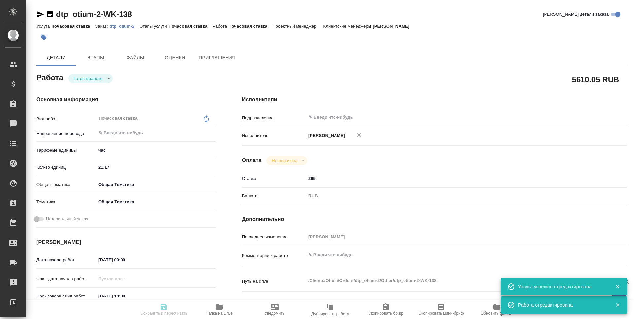
type input "[PERSON_NAME]"
type input "/Clients/Оtium/Orders/dtp_otium-2"
type textarea "x"
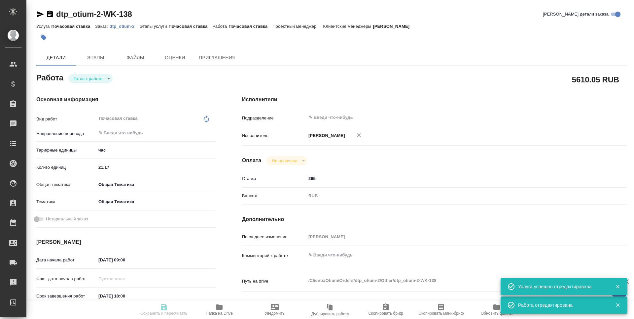
type textarea "x"
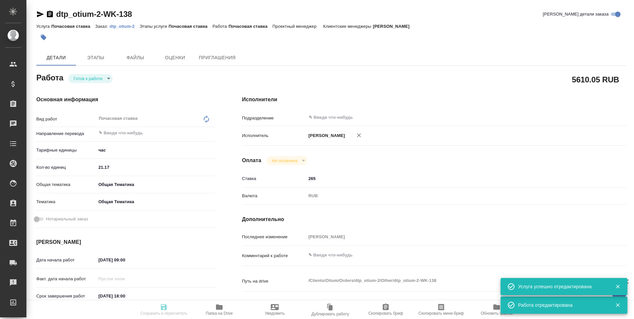
type textarea "x"
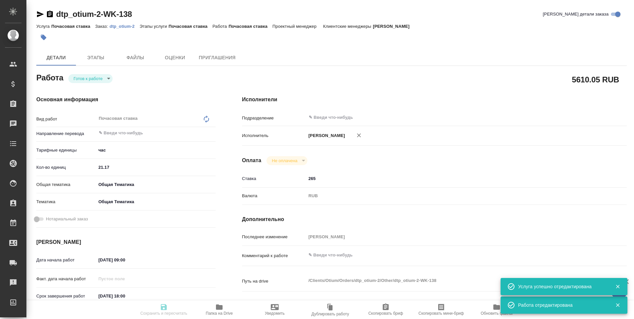
type textarea "x"
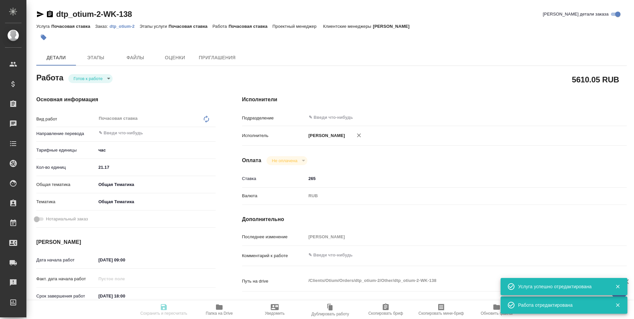
type textarea "x"
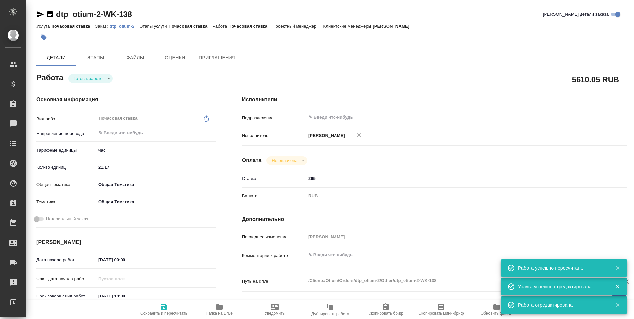
type input "readyForWork"
type textarea "Почасовая ставка"
type textarea "x"
type input "5a8b1489cc6b4906c91bfd93"
type input "21.17"
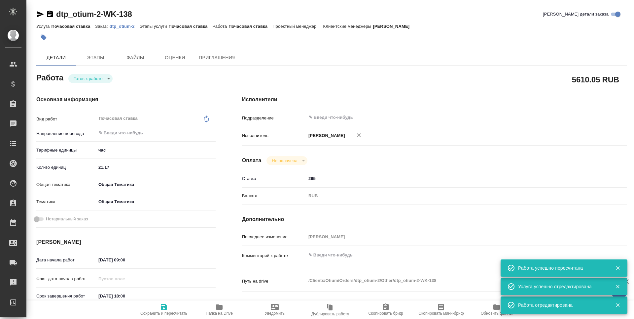
type input "obtem"
type input "6012b1ca196b0e5c9229a120"
type input "[DATE] 09:00"
type input "[DATE] 18:00"
type input "[DATE] 00:00"
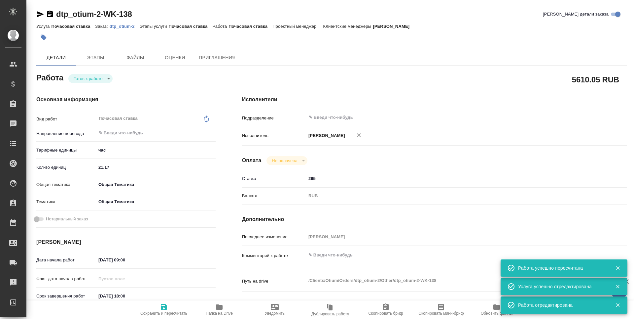
type input "notPayed"
type input "265"
type input "RUB"
type input "[PERSON_NAME]"
type textarea "x"
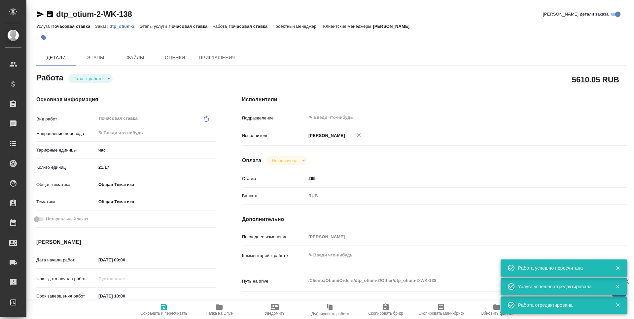
type textarea "/Clients/Оtium/Orders/dtp_otium-2/Other/dtp_otium-2-WK-138"
type textarea "x"
type input "dtp_otium-2"
type input "Почасовая ставка"
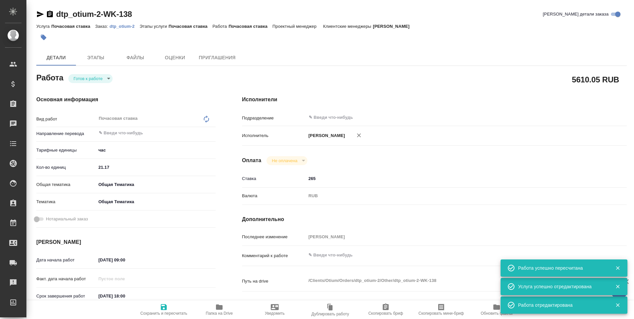
type input "[PERSON_NAME]"
type input "/Clients/Оtium/Orders/dtp_otium-2"
type textarea "x"
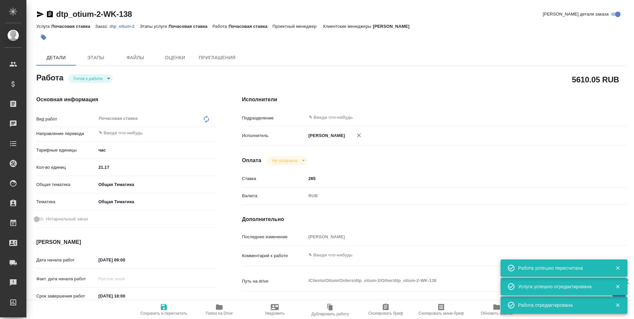
type textarea "x"
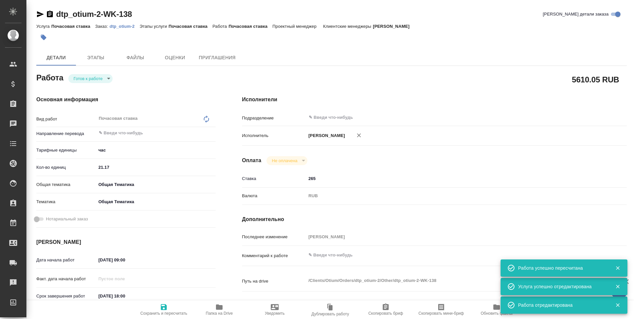
type textarea "x"
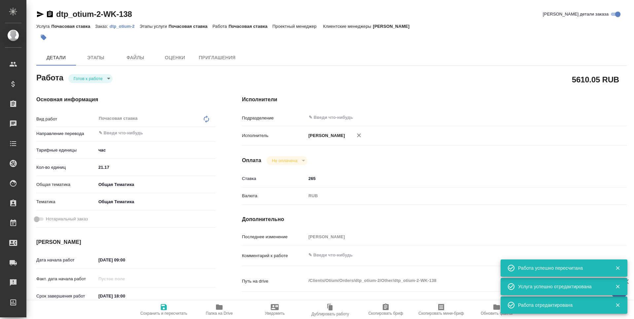
type textarea "x"
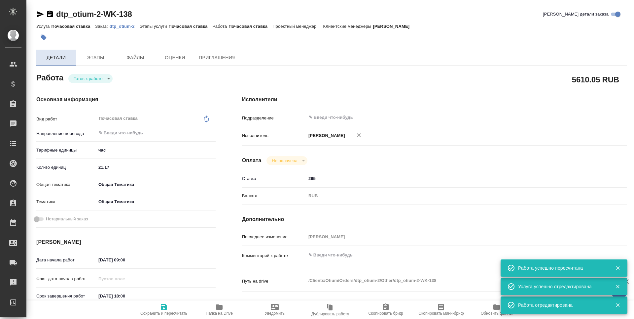
type textarea "x"
click at [81, 77] on body "🙏 .cls-1 fill:#fff; AWATERA [PERSON_NAME] n.tretyakova Клиенты Спецификации Зак…" at bounding box center [317, 159] width 634 height 319
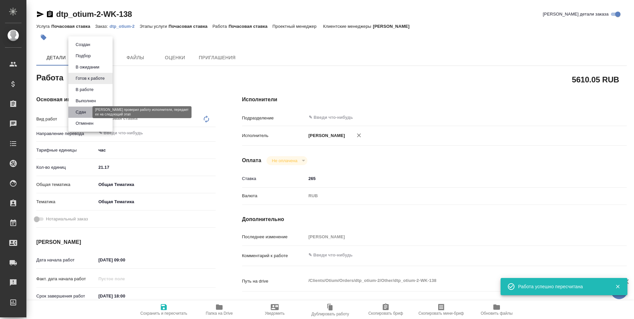
click at [79, 113] on button "Сдан" at bounding box center [81, 111] width 14 height 7
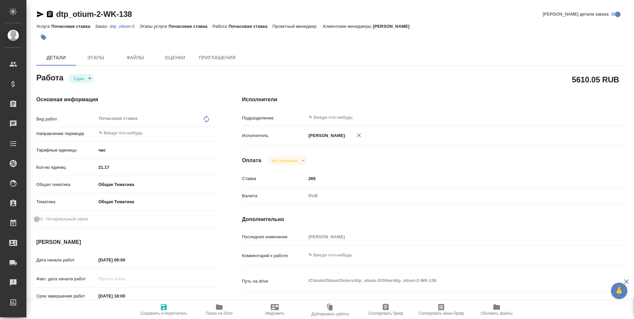
type textarea "x"
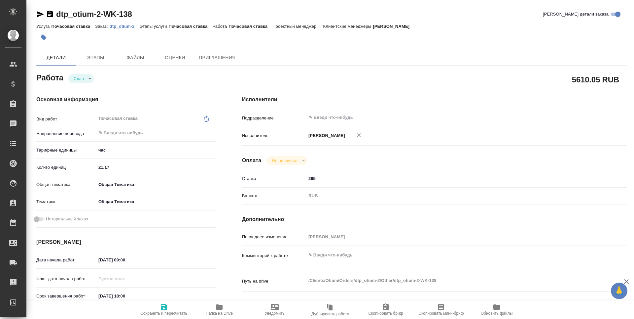
type textarea "x"
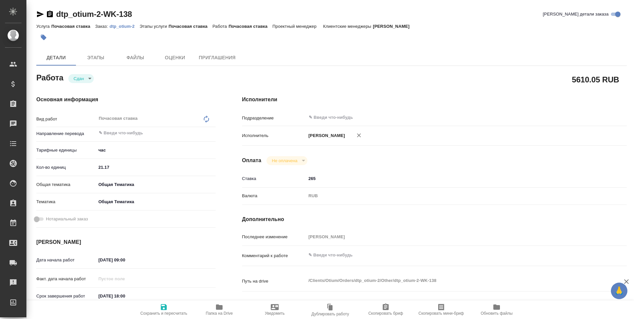
type textarea "x"
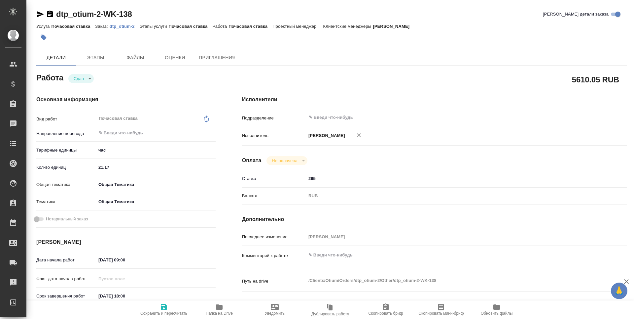
type textarea "x"
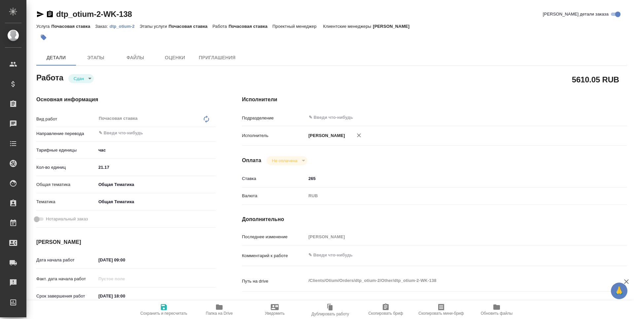
click at [157, 311] on span "Сохранить и пересчитать" at bounding box center [163, 313] width 47 height 5
type textarea "x"
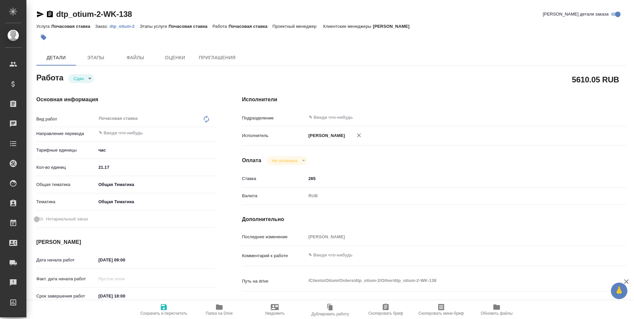
type textarea "x"
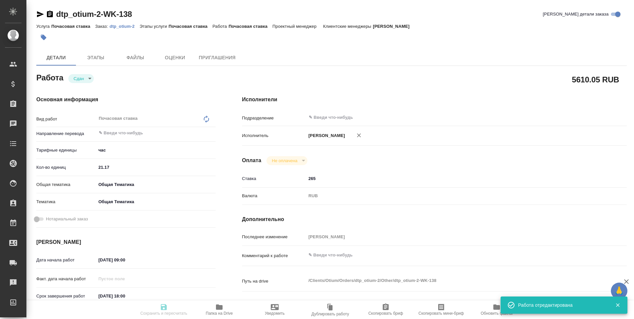
type textarea "x"
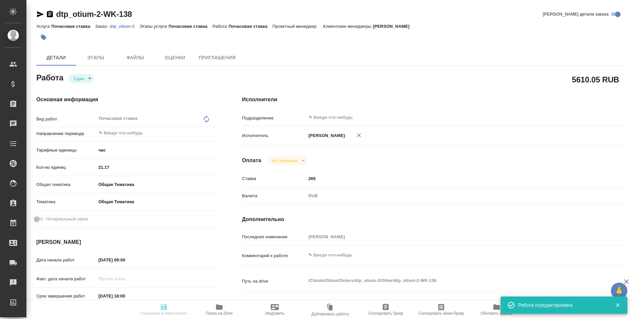
type textarea "x"
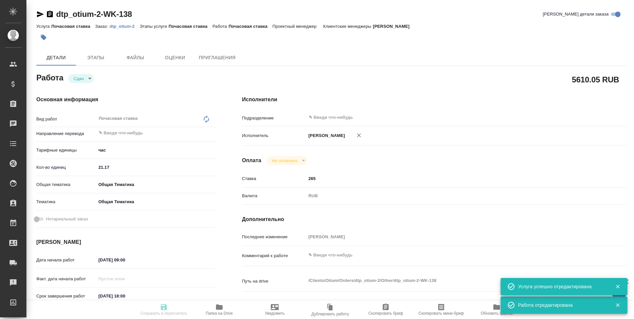
type input "closed"
type textarea "Почасовая ставка"
type textarea "x"
type input "5a8b1489cc6b4906c91bfd93"
type input "21.17"
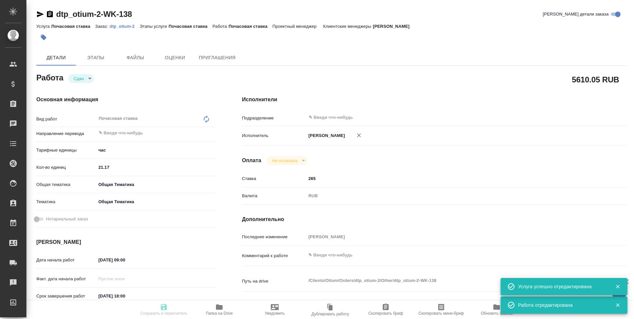
type input "obtem"
type input "6012b1ca196b0e5c9229a120"
type input "[DATE] 09:00"
type input "[DATE] 18:00"
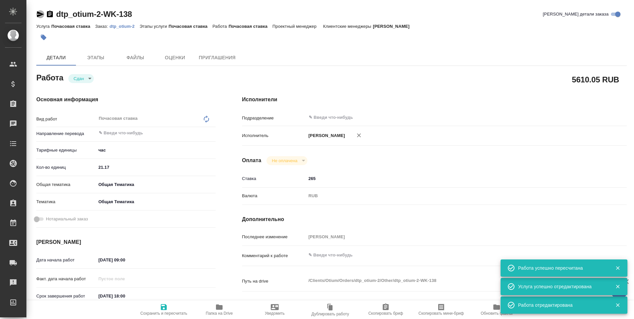
click at [40, 12] on icon "button" at bounding box center [40, 14] width 8 height 8
click at [40, 14] on icon "button" at bounding box center [40, 14] width 7 height 6
